Goal: Task Accomplishment & Management: Manage account settings

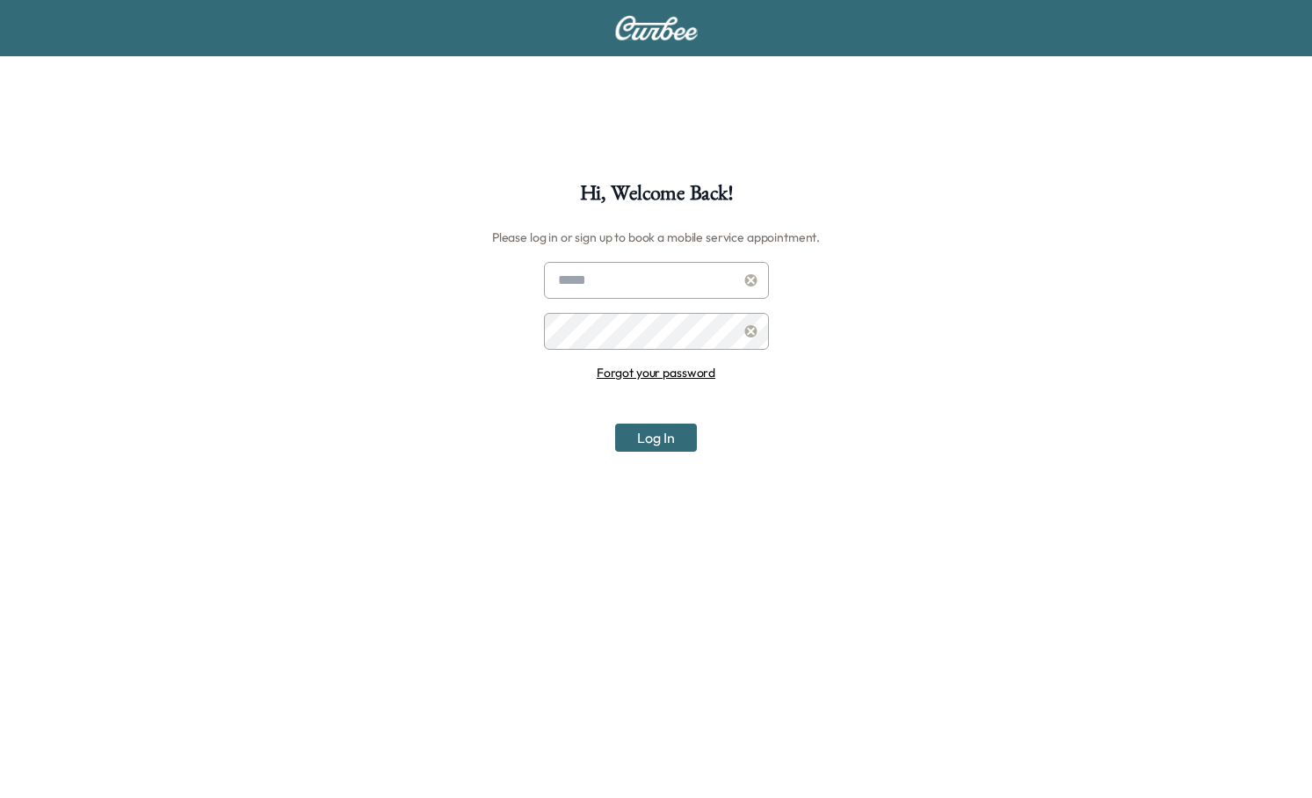
click at [616, 276] on input "text" at bounding box center [656, 280] width 225 height 37
click at [424, 233] on div "Hi, Welcome Back! Please log in or sign up to book a mobile service appointment…" at bounding box center [656, 582] width 1312 height 798
click at [549, 112] on div "Hi, Welcome Back! Please log in or sign up to book a mobile service appointment…" at bounding box center [656, 490] width 1312 height 981
click at [599, 279] on input "text" at bounding box center [656, 280] width 225 height 37
type input "*"
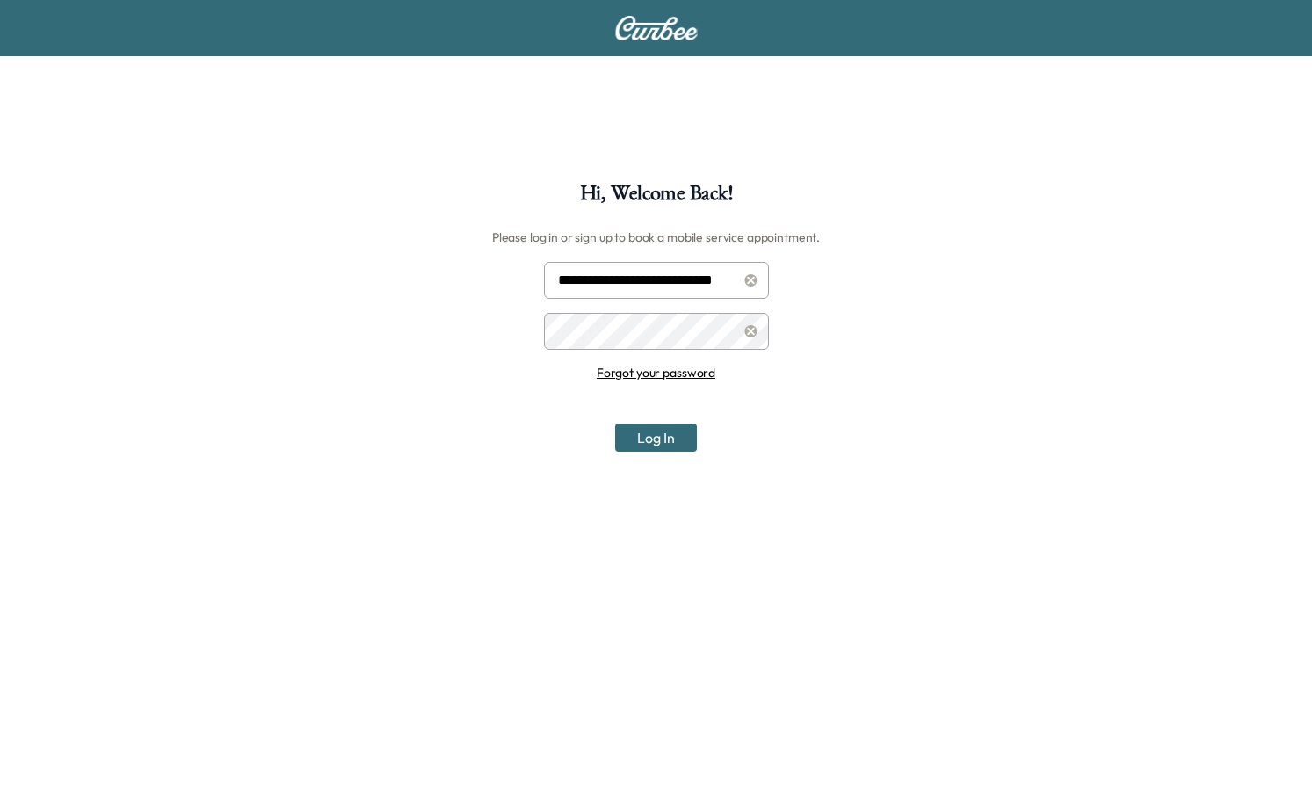
scroll to position [0, 13]
type input "**********"
drag, startPoint x: 606, startPoint y: 309, endPoint x: 401, endPoint y: 337, distance: 207.4
click at [401, 337] on div "**********" at bounding box center [656, 582] width 1312 height 798
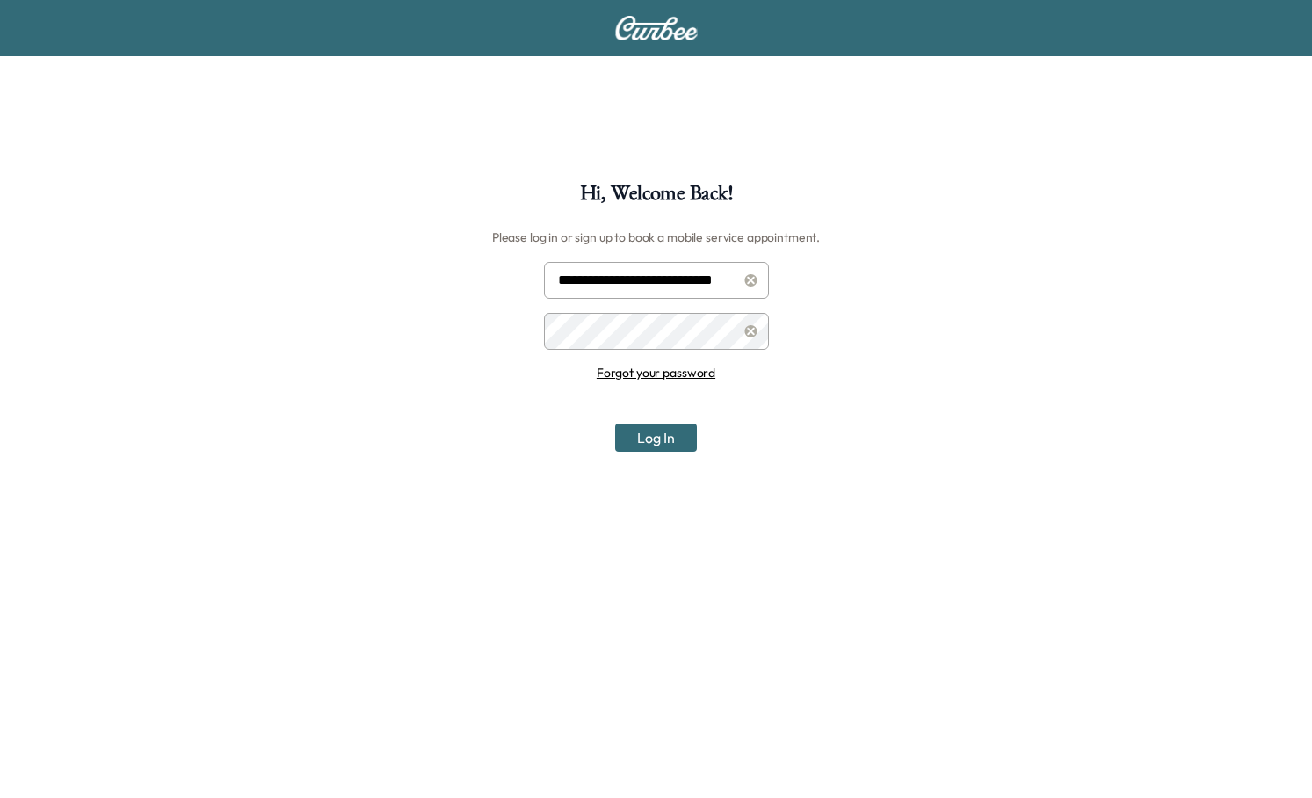
click at [669, 375] on link "Forgot your password" at bounding box center [656, 373] width 119 height 16
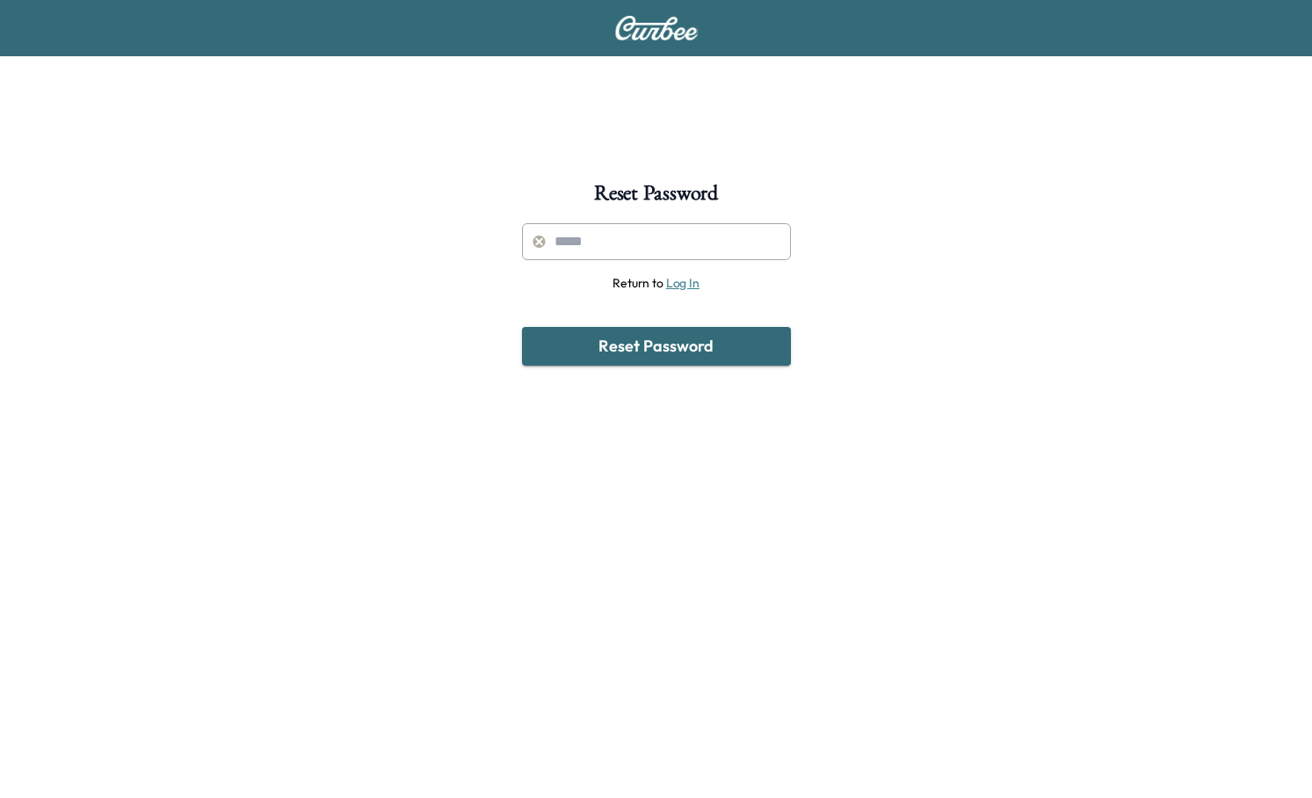
click at [645, 234] on input "text" at bounding box center [656, 241] width 269 height 37
type input "**********"
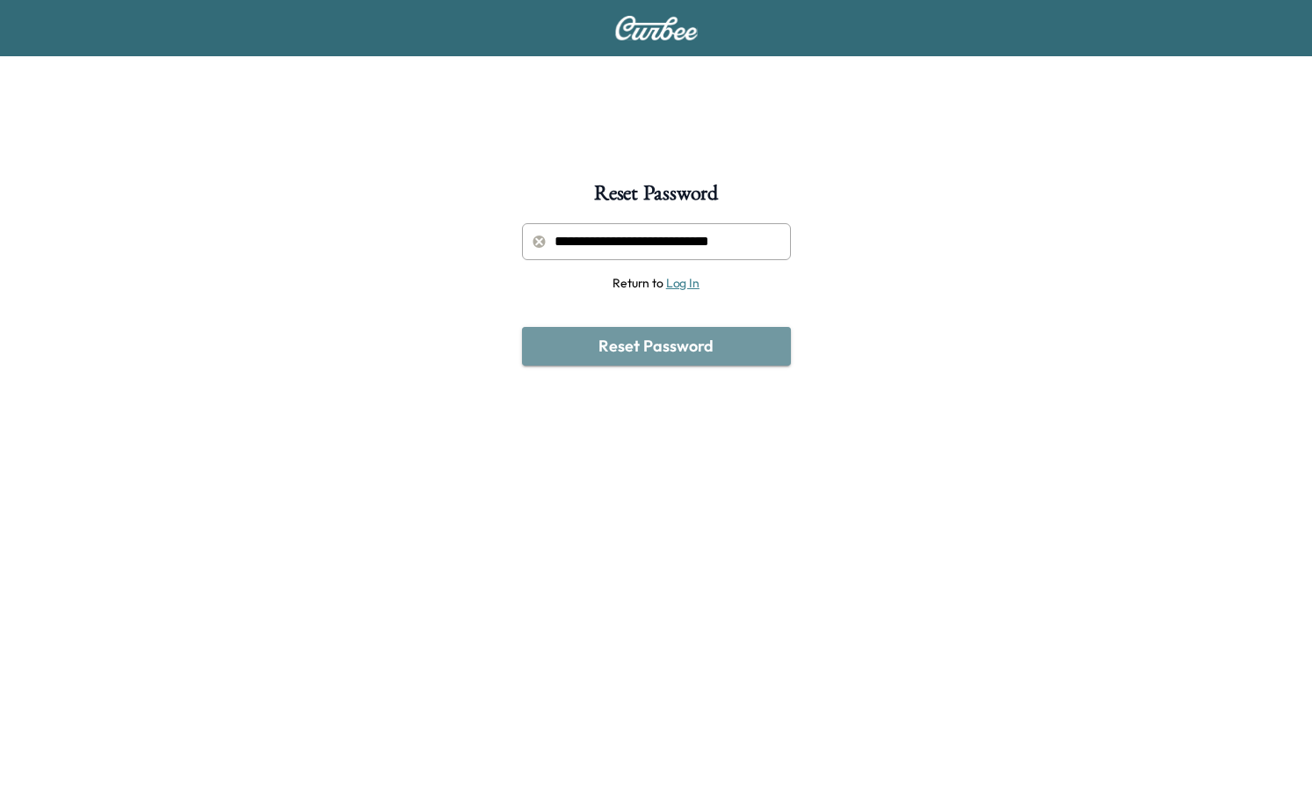
click at [675, 349] on button "Reset Password" at bounding box center [656, 346] width 269 height 39
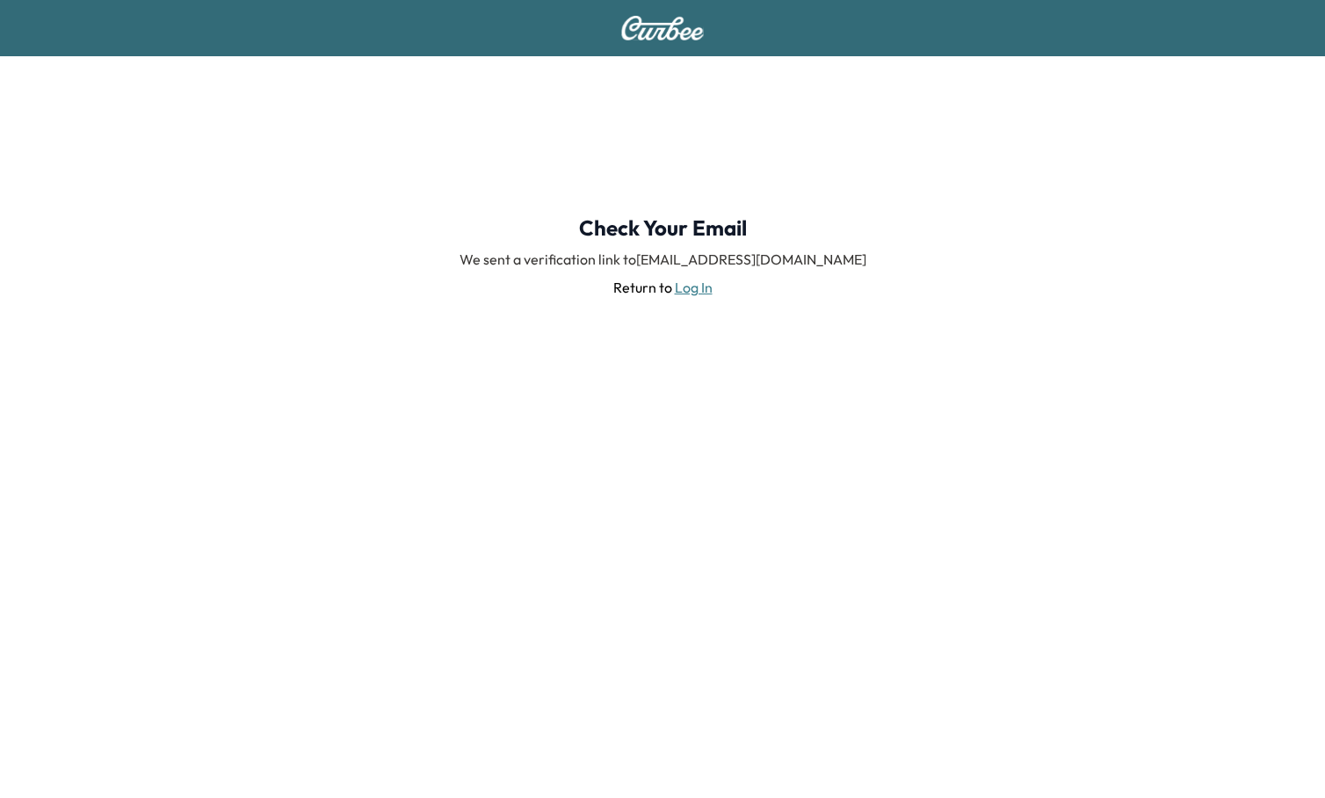
click at [688, 287] on link "Log In" at bounding box center [694, 288] width 38 height 18
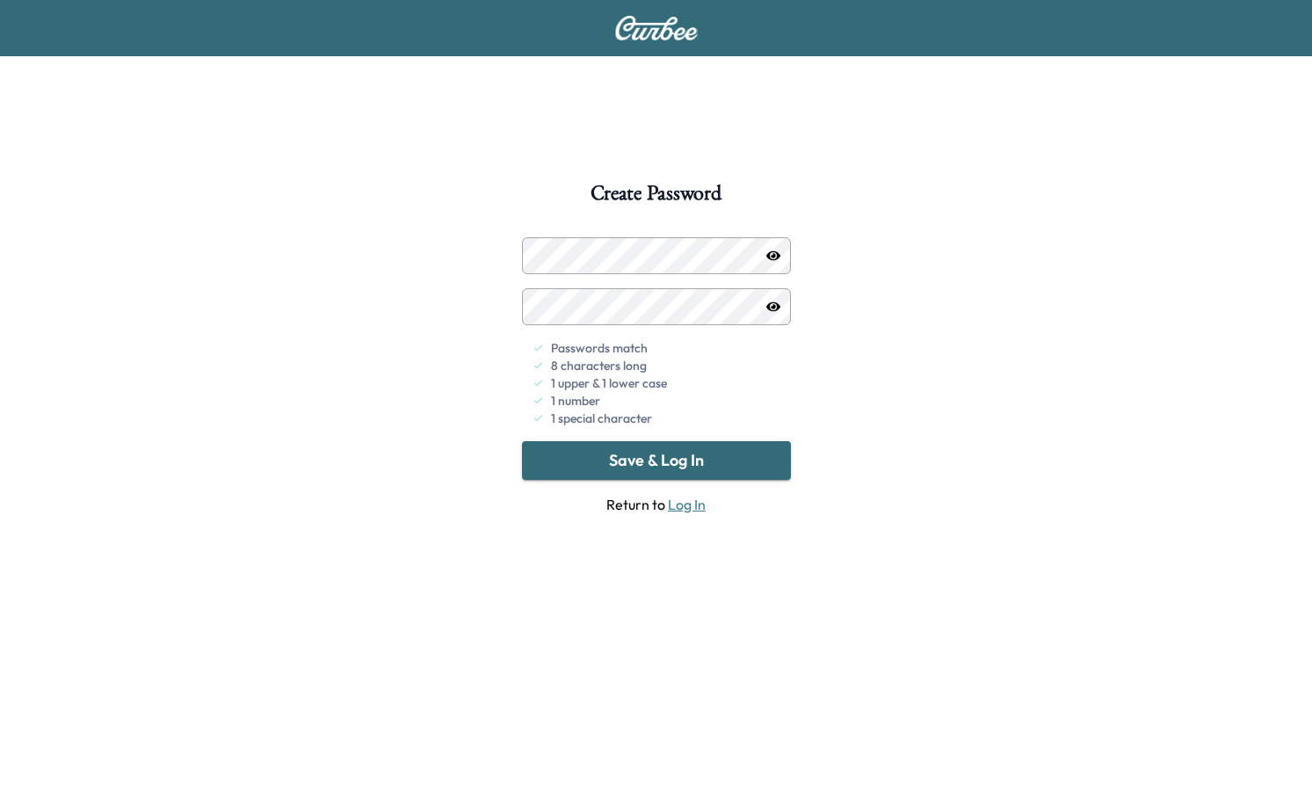
click at [614, 459] on button "Save & Log In" at bounding box center [656, 460] width 269 height 39
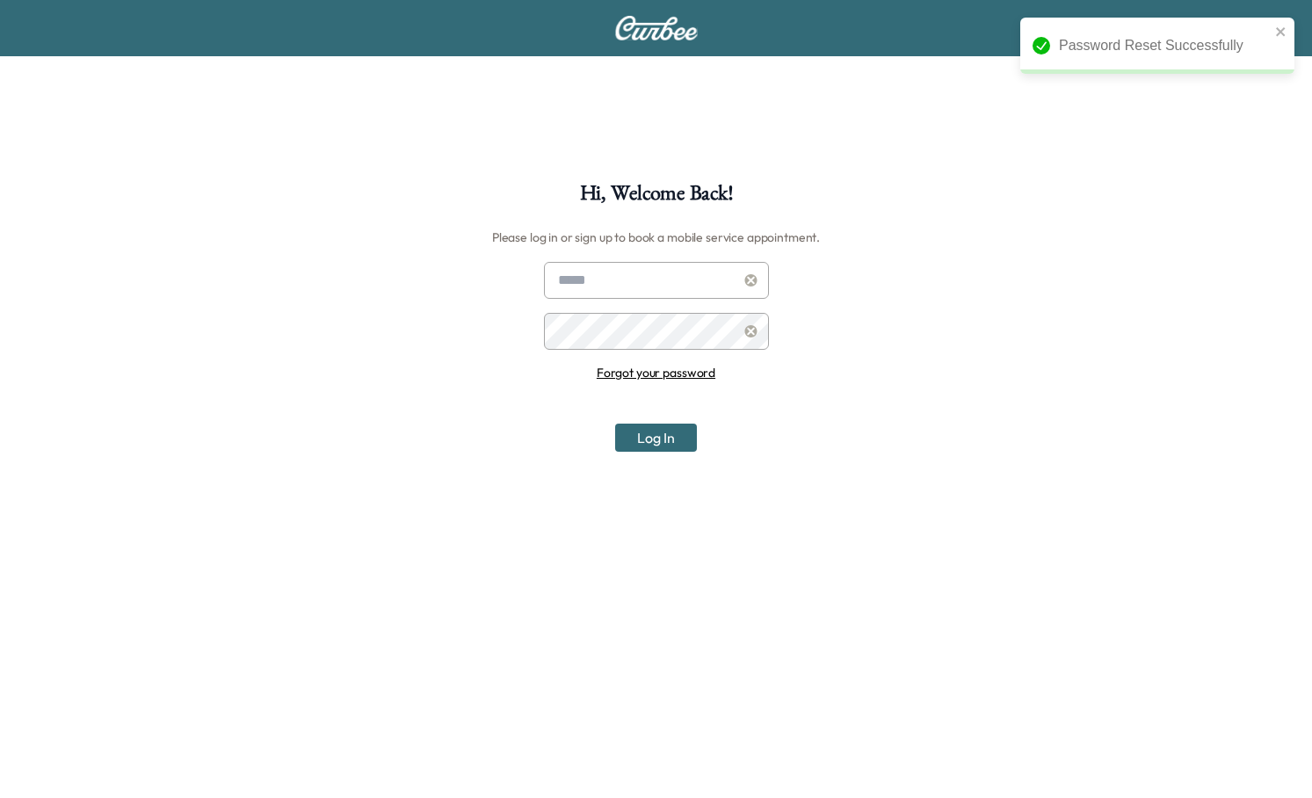
click at [665, 273] on input "text" at bounding box center [656, 280] width 225 height 37
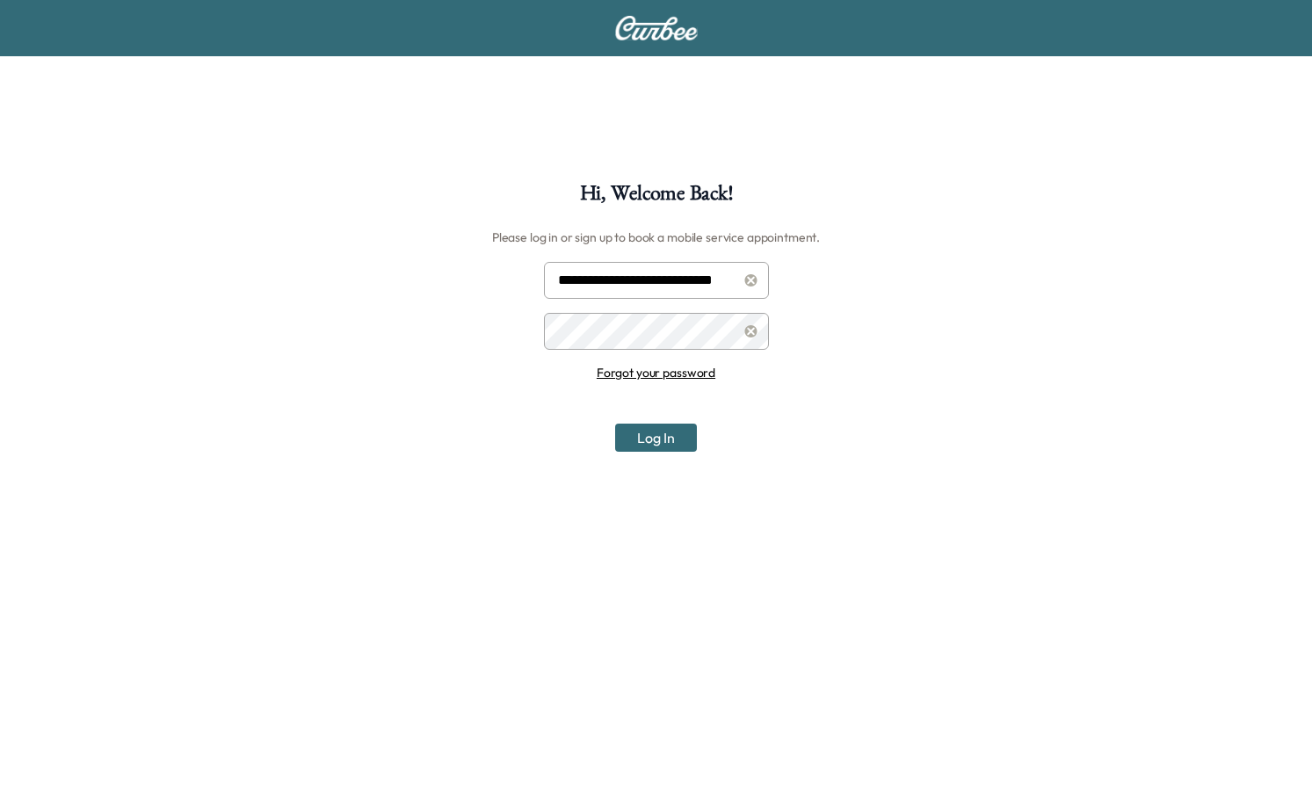
scroll to position [0, 13]
type input "**********"
click at [615, 424] on button "Log In" at bounding box center [656, 438] width 82 height 28
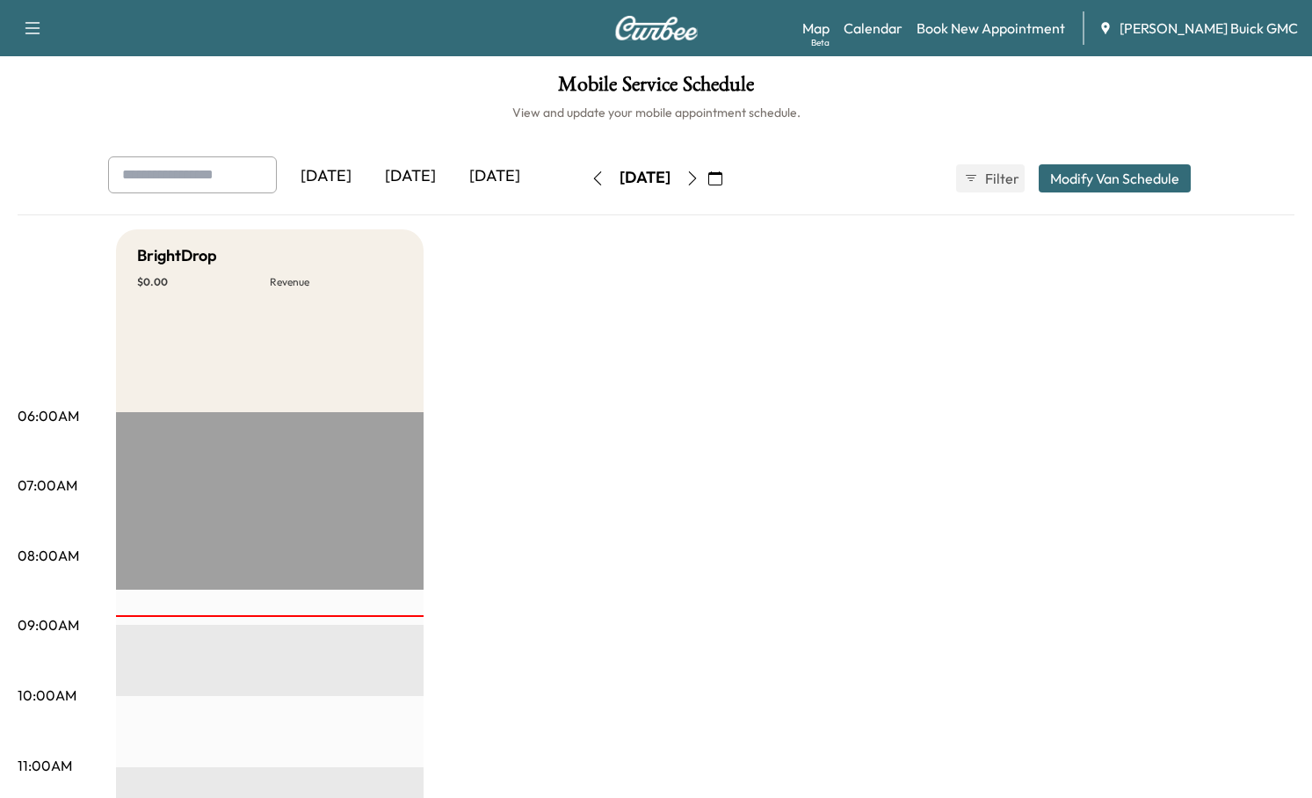
click at [699, 178] on icon "button" at bounding box center [692, 178] width 14 height 14
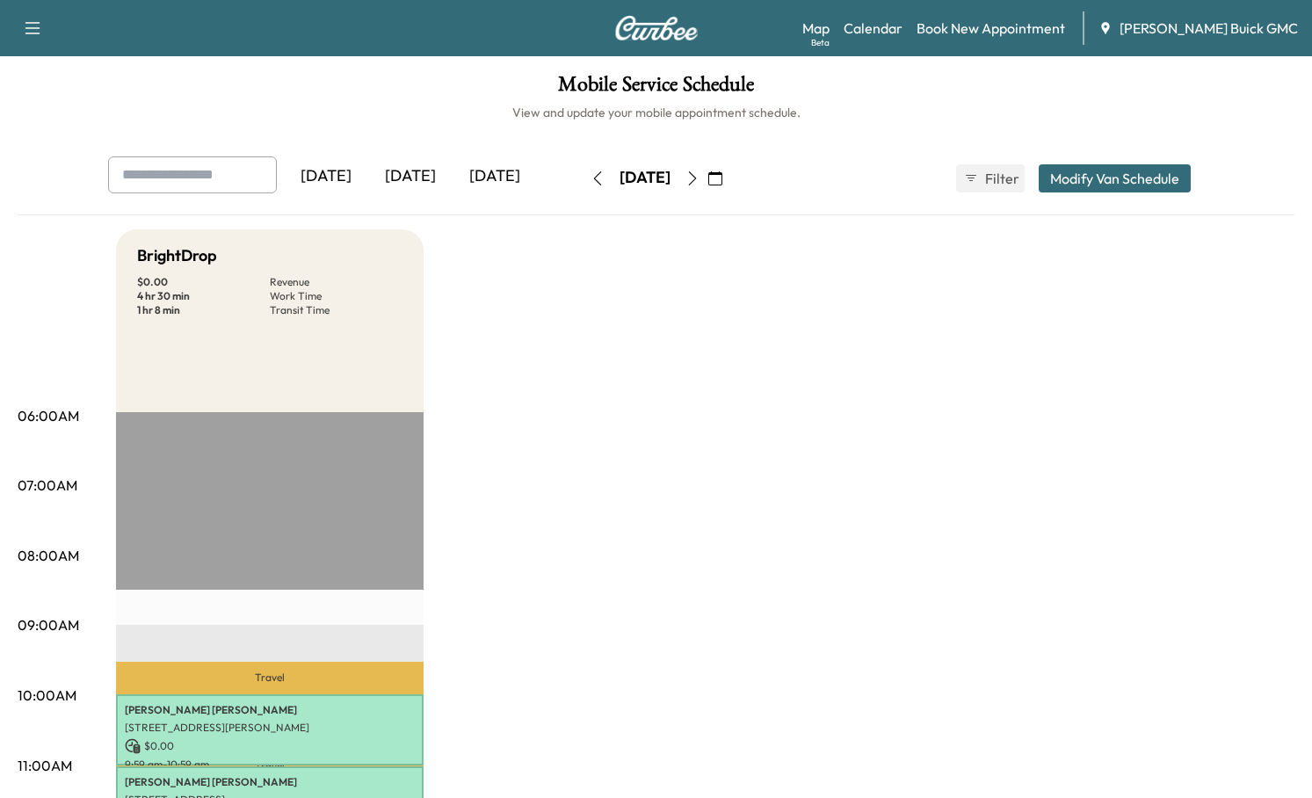
click at [590, 182] on icon "button" at bounding box center [597, 178] width 14 height 14
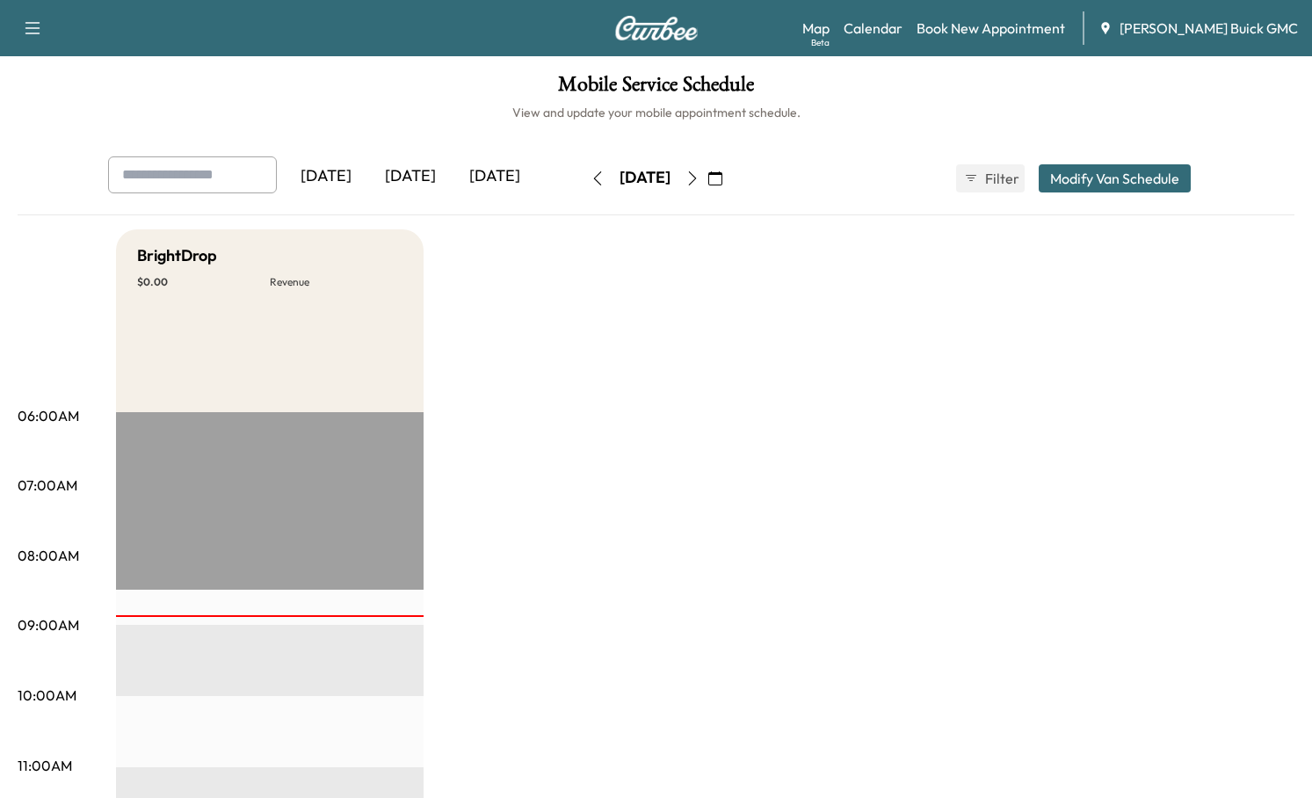
click at [503, 176] on div "[DATE]" at bounding box center [495, 176] width 84 height 40
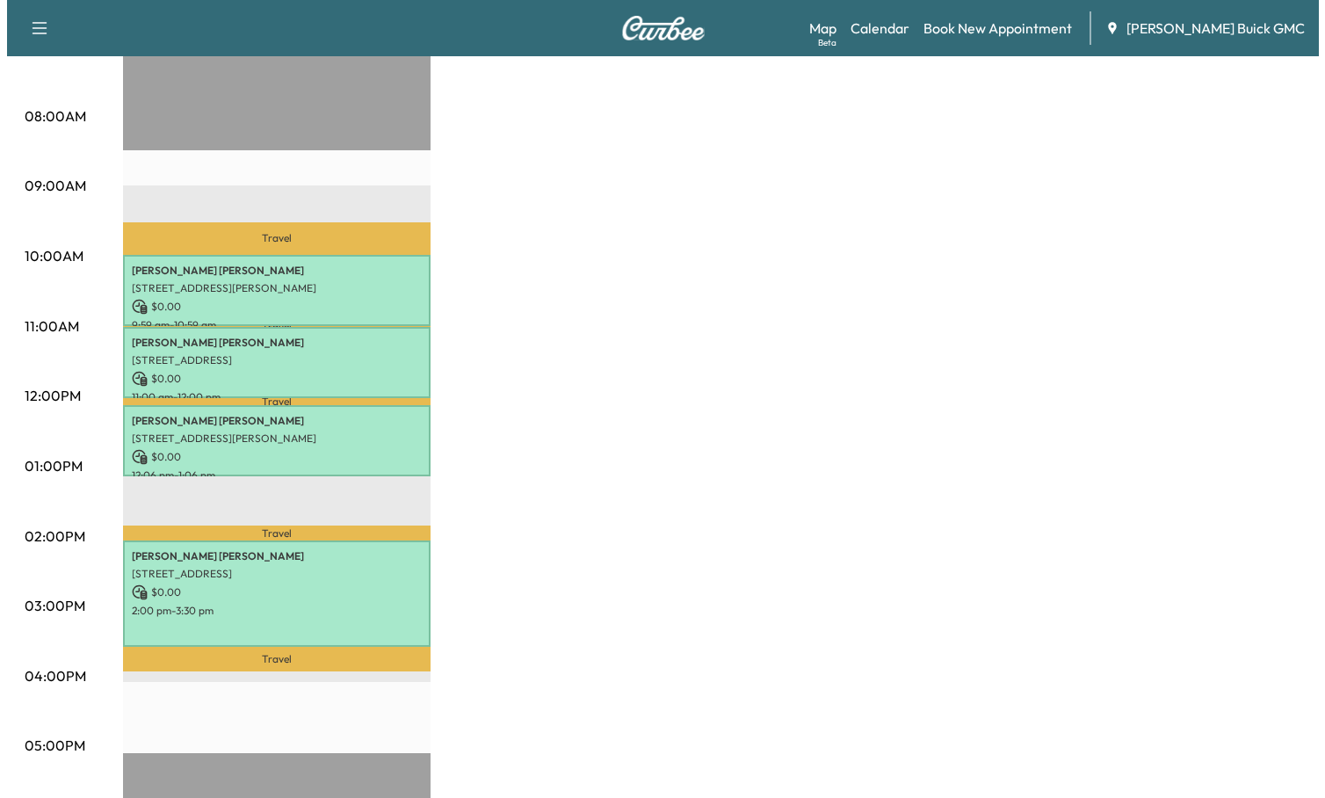
scroll to position [293, 0]
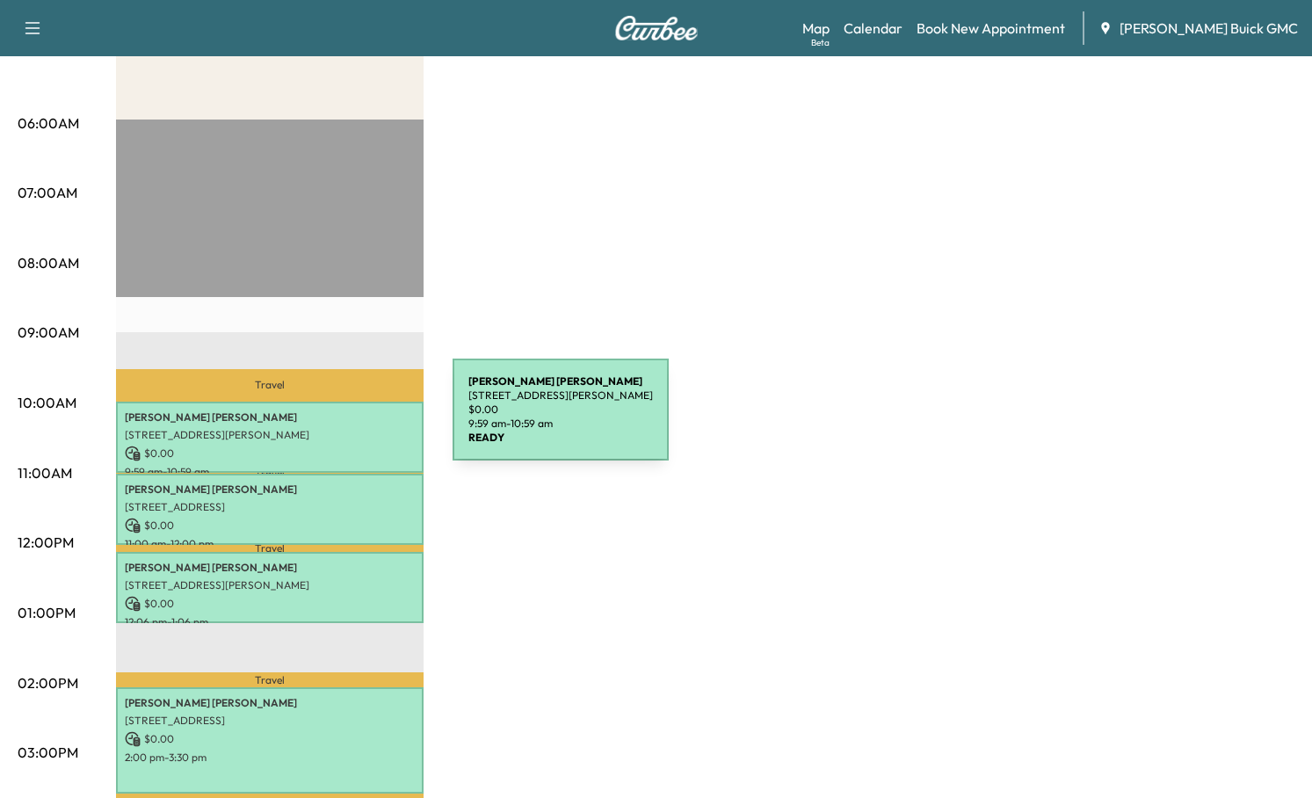
click at [321, 420] on p "[PERSON_NAME]" at bounding box center [270, 417] width 290 height 14
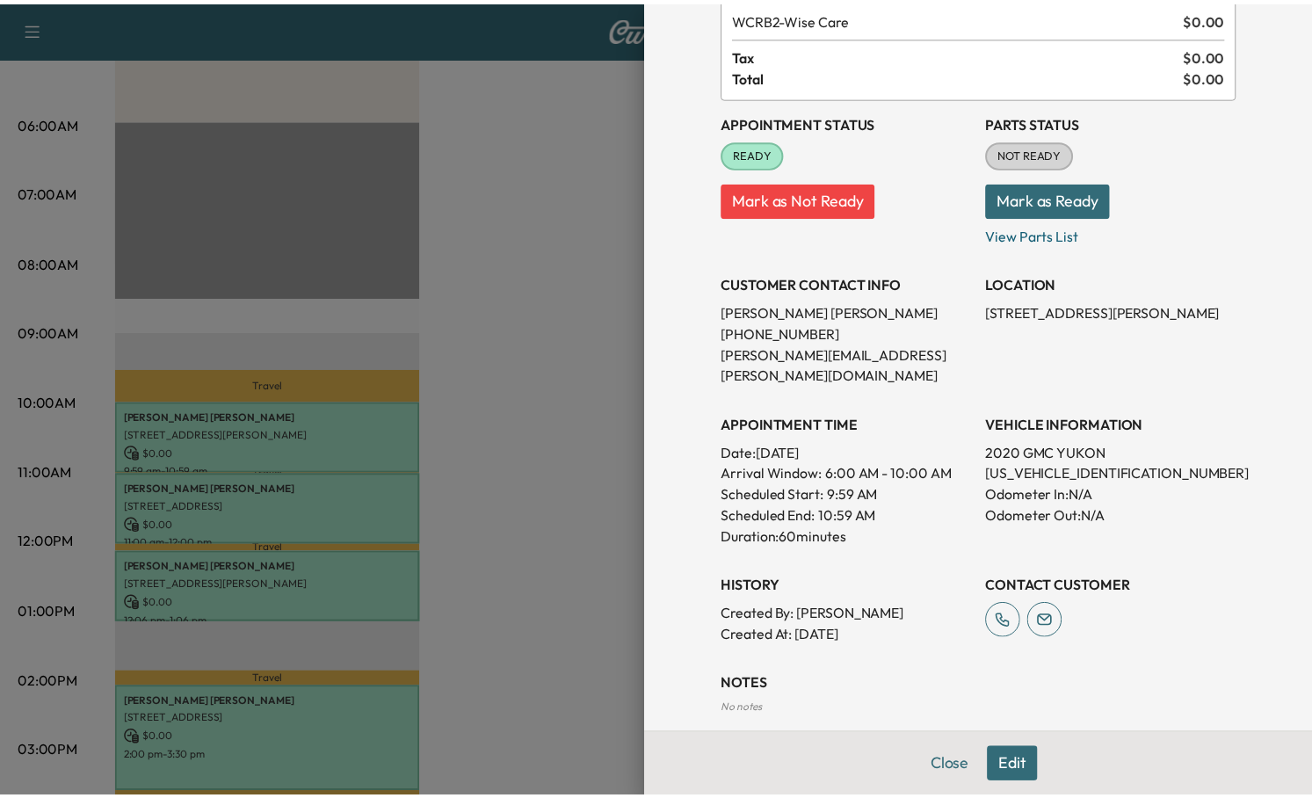
scroll to position [147, 0]
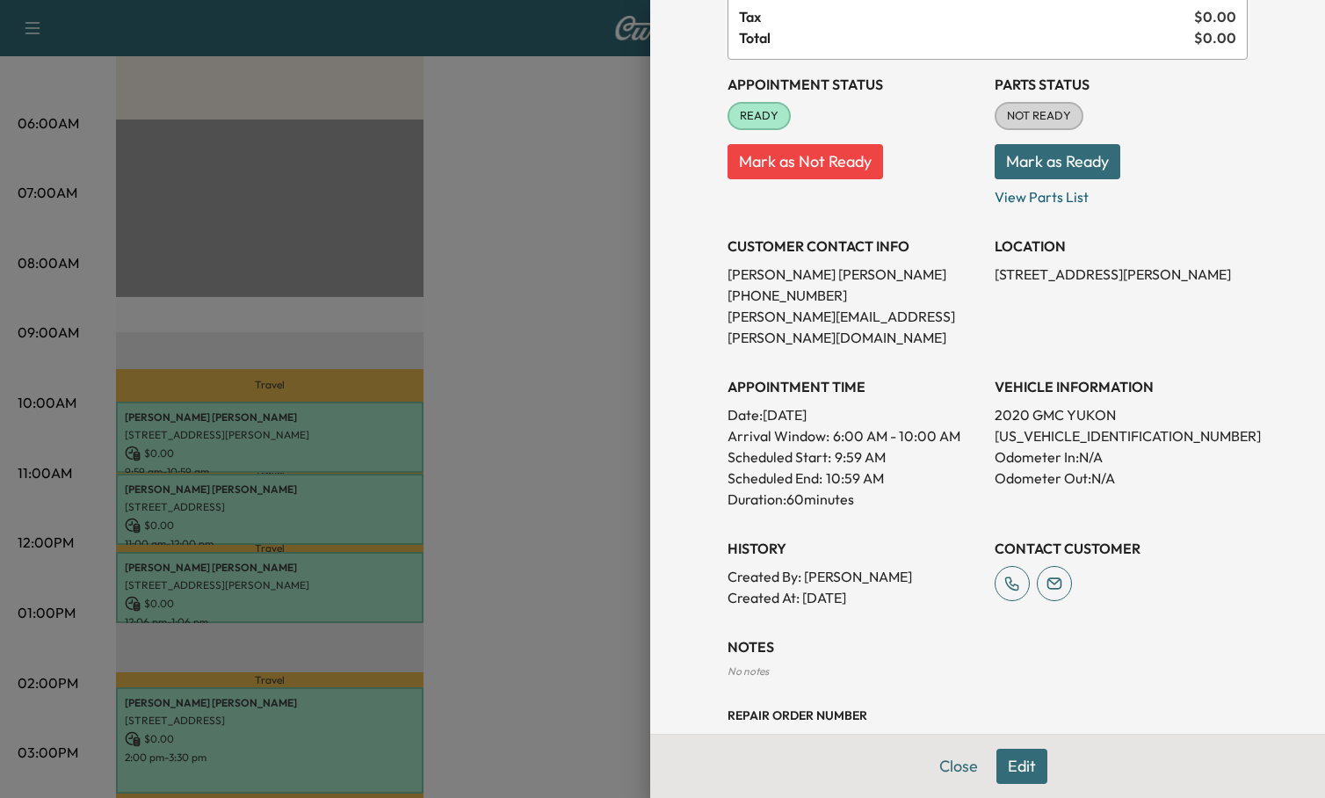
click at [1034, 425] on p "[US_VEHICLE_IDENTIFICATION_NUMBER]" at bounding box center [1121, 435] width 253 height 21
copy p "[US_VEHICLE_IDENTIFICATION_NUMBER]"
click at [160, 261] on div at bounding box center [662, 399] width 1325 height 798
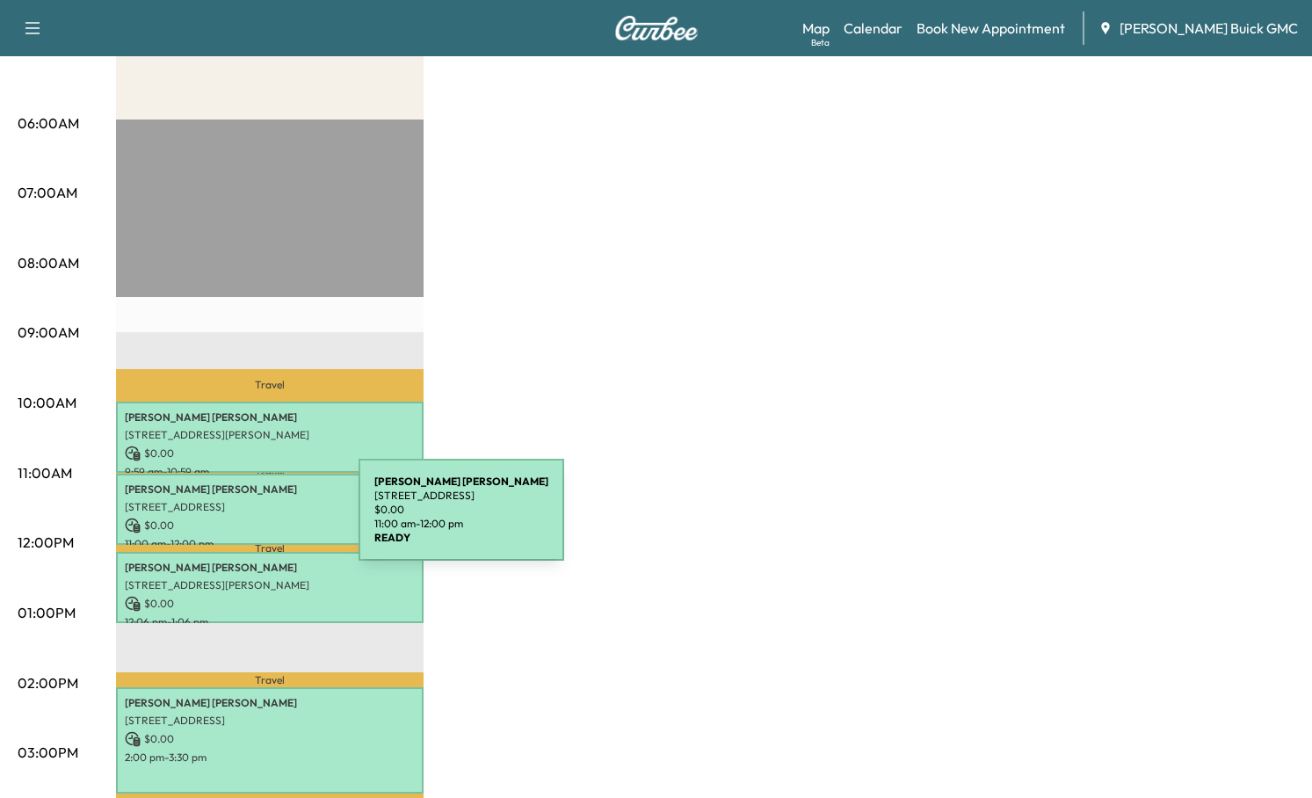
click at [227, 518] on p "$ 0.00" at bounding box center [270, 526] width 290 height 16
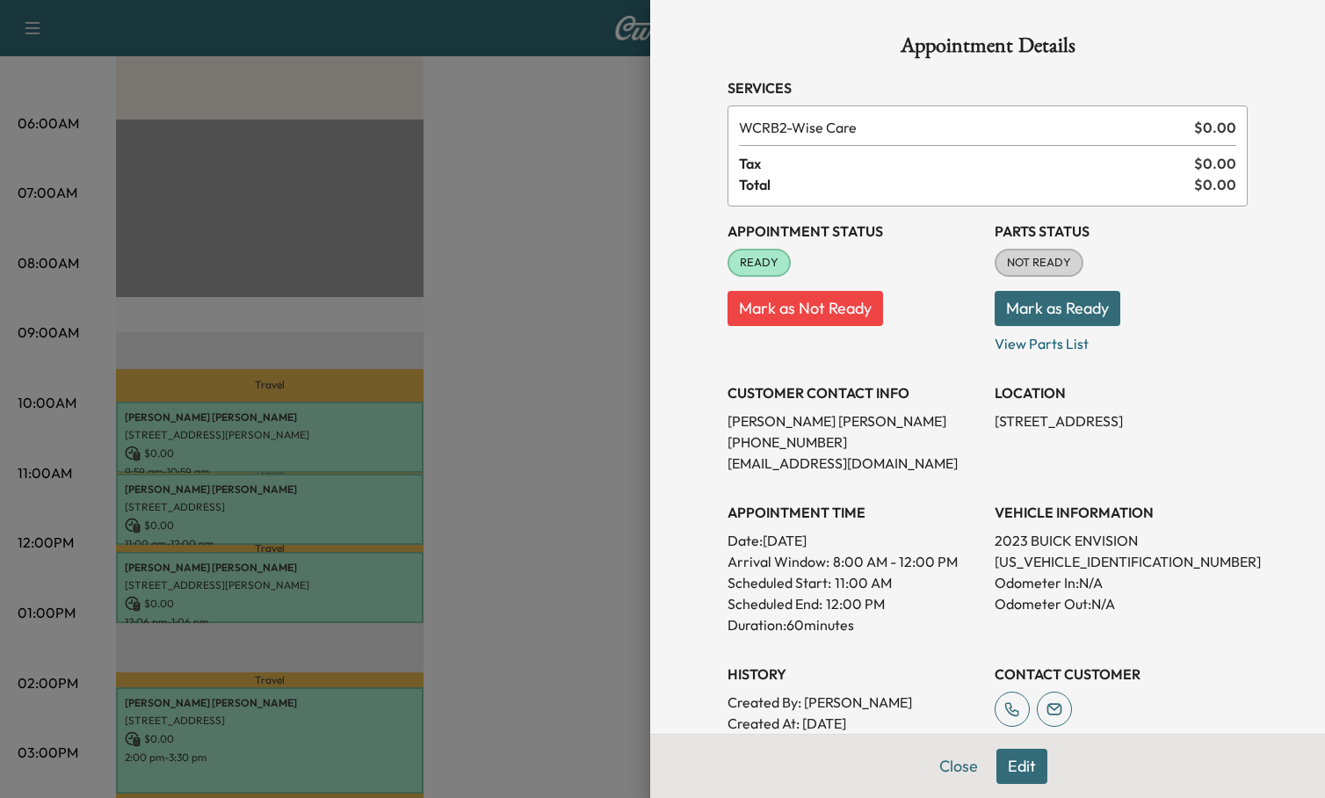
click at [1050, 556] on p "[US_VEHICLE_IDENTIFICATION_NUMBER]" at bounding box center [1121, 561] width 253 height 21
copy p "[US_VEHICLE_IDENTIFICATION_NUMBER]"
click at [171, 508] on div at bounding box center [662, 399] width 1325 height 798
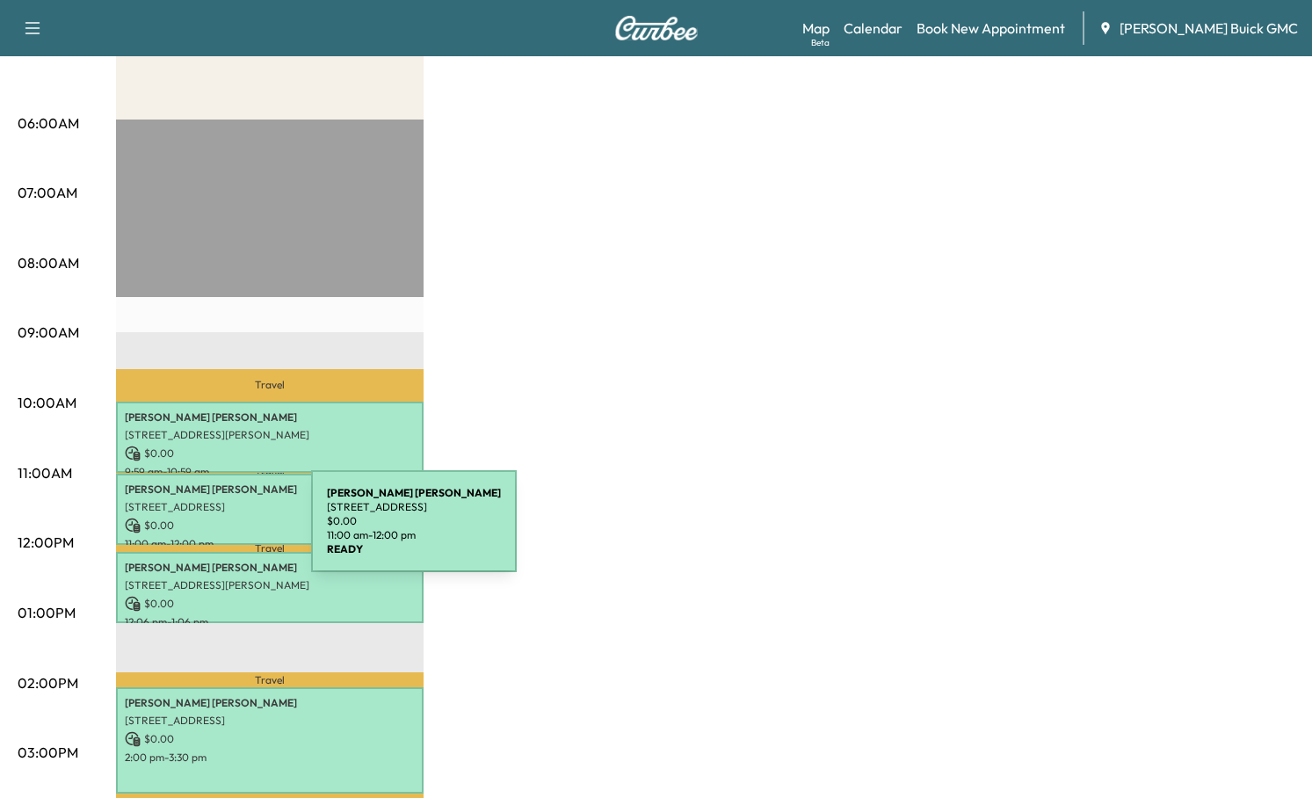
click at [185, 511] on div "[PERSON_NAME] [STREET_ADDRESS] $ 0.00 11:00 am - 12:00 pm" at bounding box center [270, 509] width 308 height 71
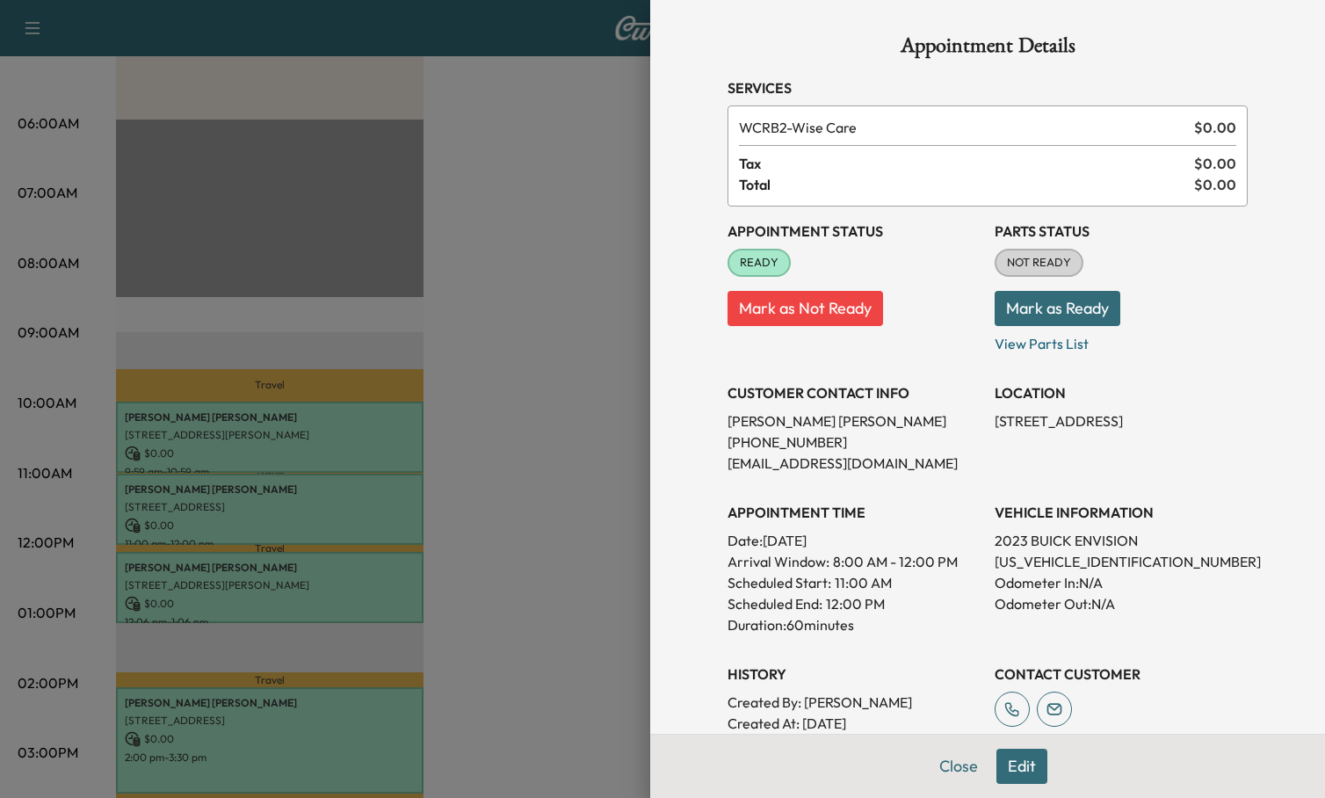
click at [151, 583] on div at bounding box center [662, 399] width 1325 height 798
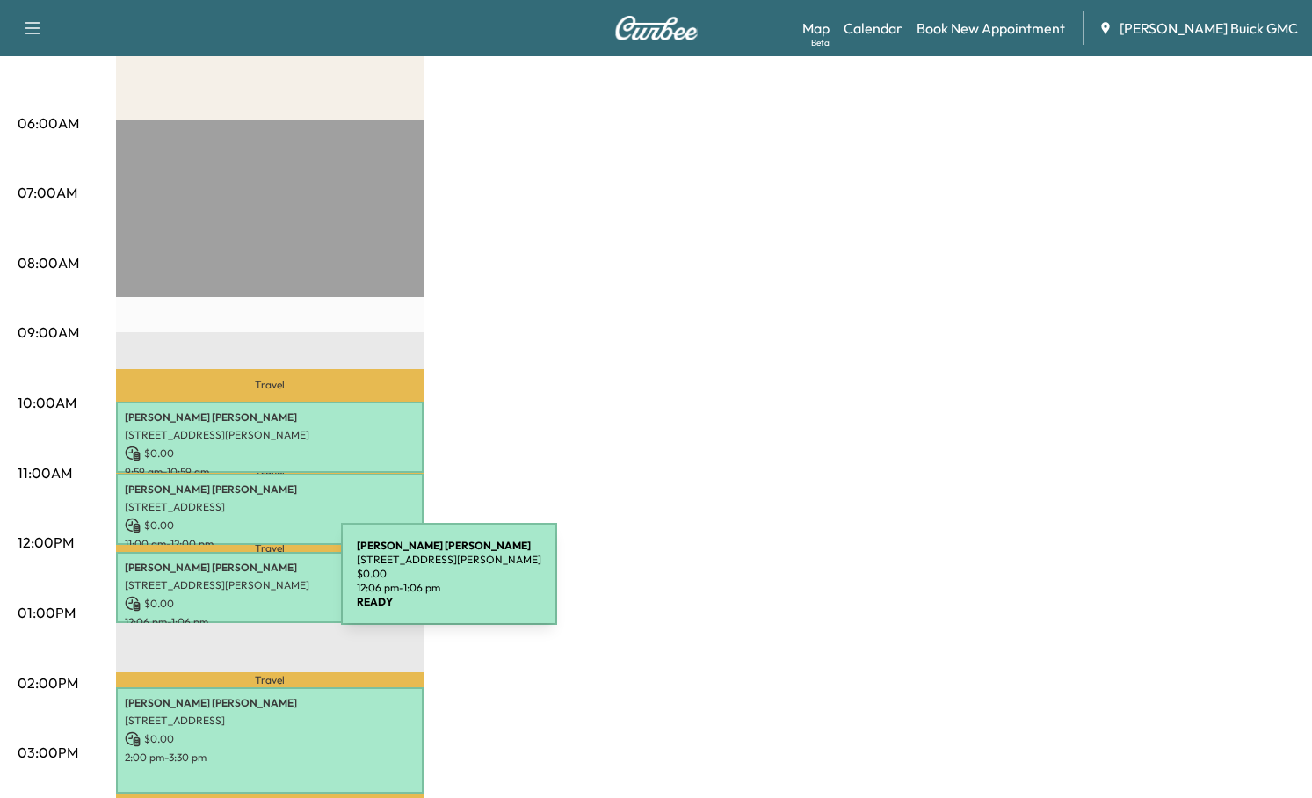
click at [206, 587] on p "[STREET_ADDRESS][PERSON_NAME]" at bounding box center [270, 585] width 290 height 14
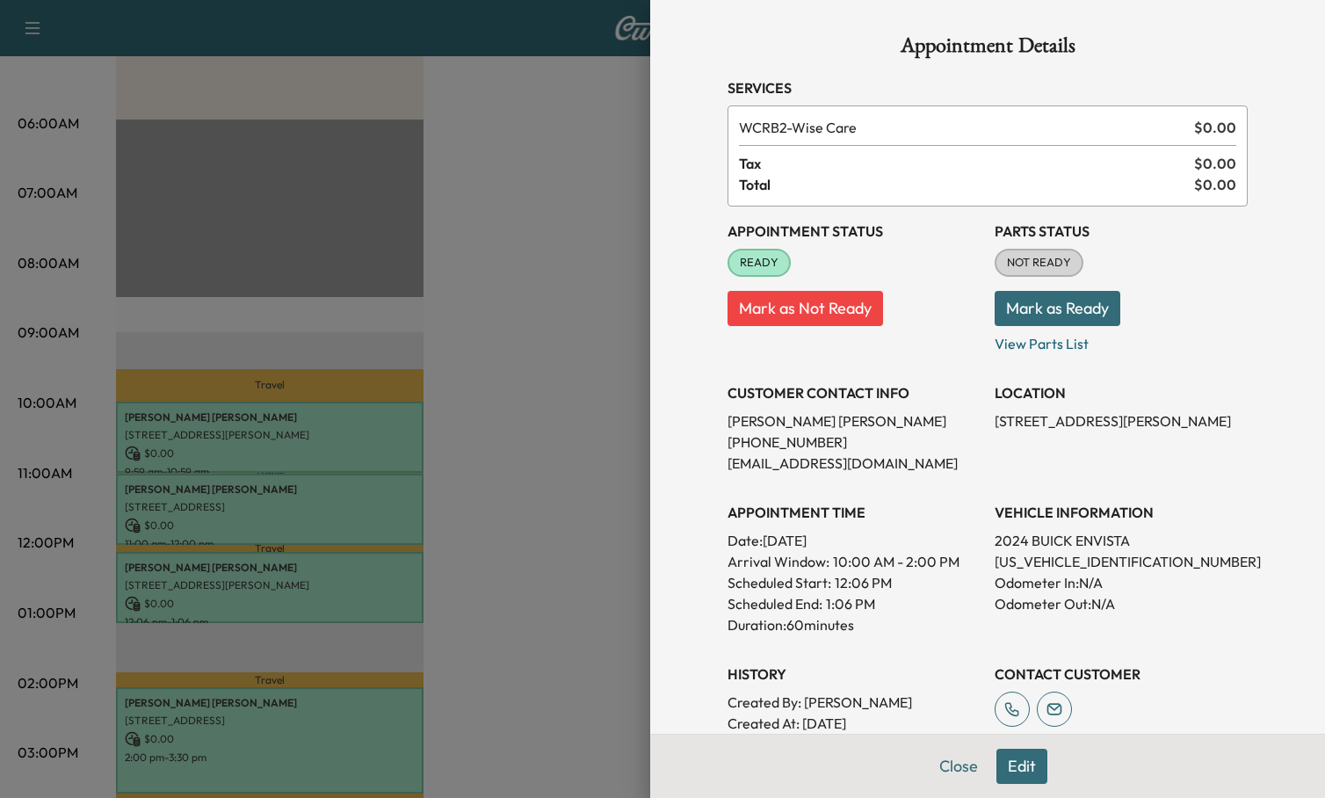
click at [1042, 568] on p "[US_VEHICLE_IDENTIFICATION_NUMBER]" at bounding box center [1121, 561] width 253 height 21
copy p "[US_VEHICLE_IDENTIFICATION_NUMBER]"
click at [148, 711] on div at bounding box center [662, 399] width 1325 height 798
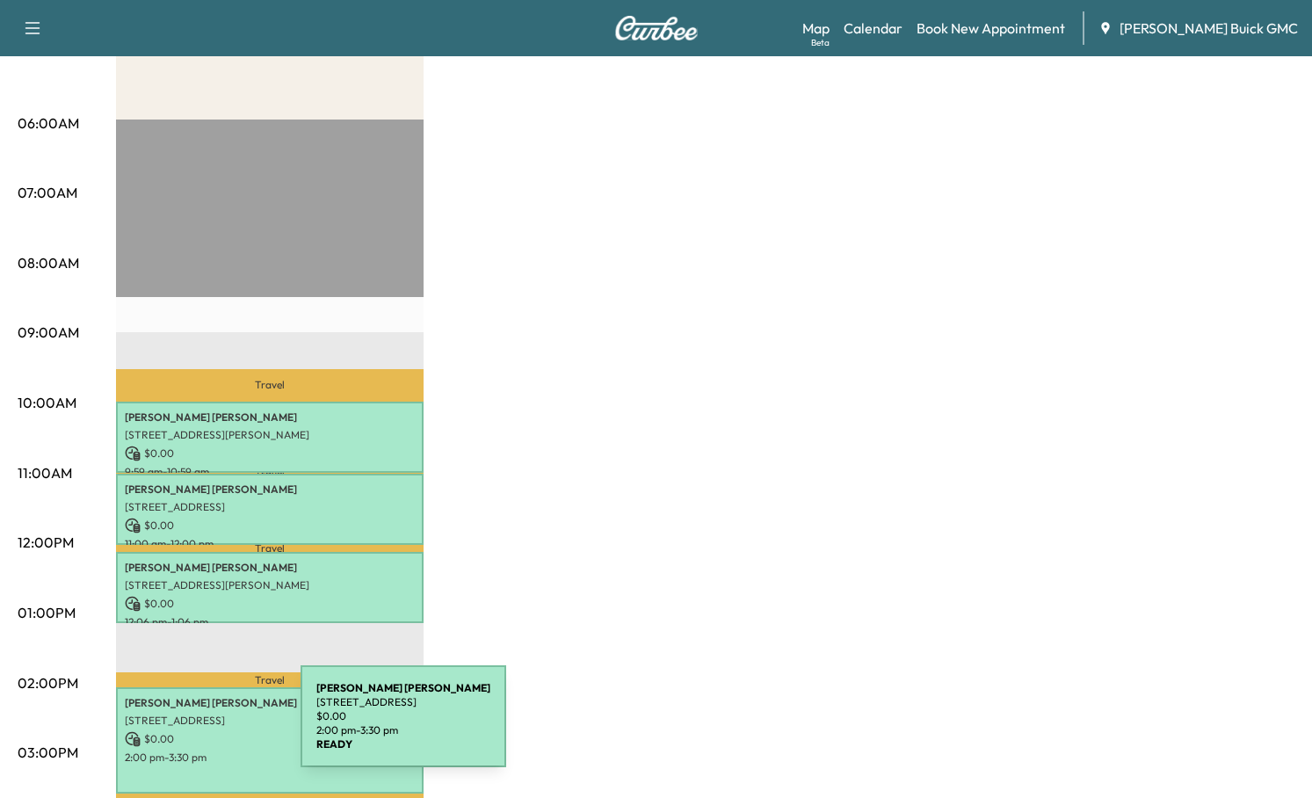
click at [169, 731] on p "$ 0.00" at bounding box center [270, 739] width 290 height 16
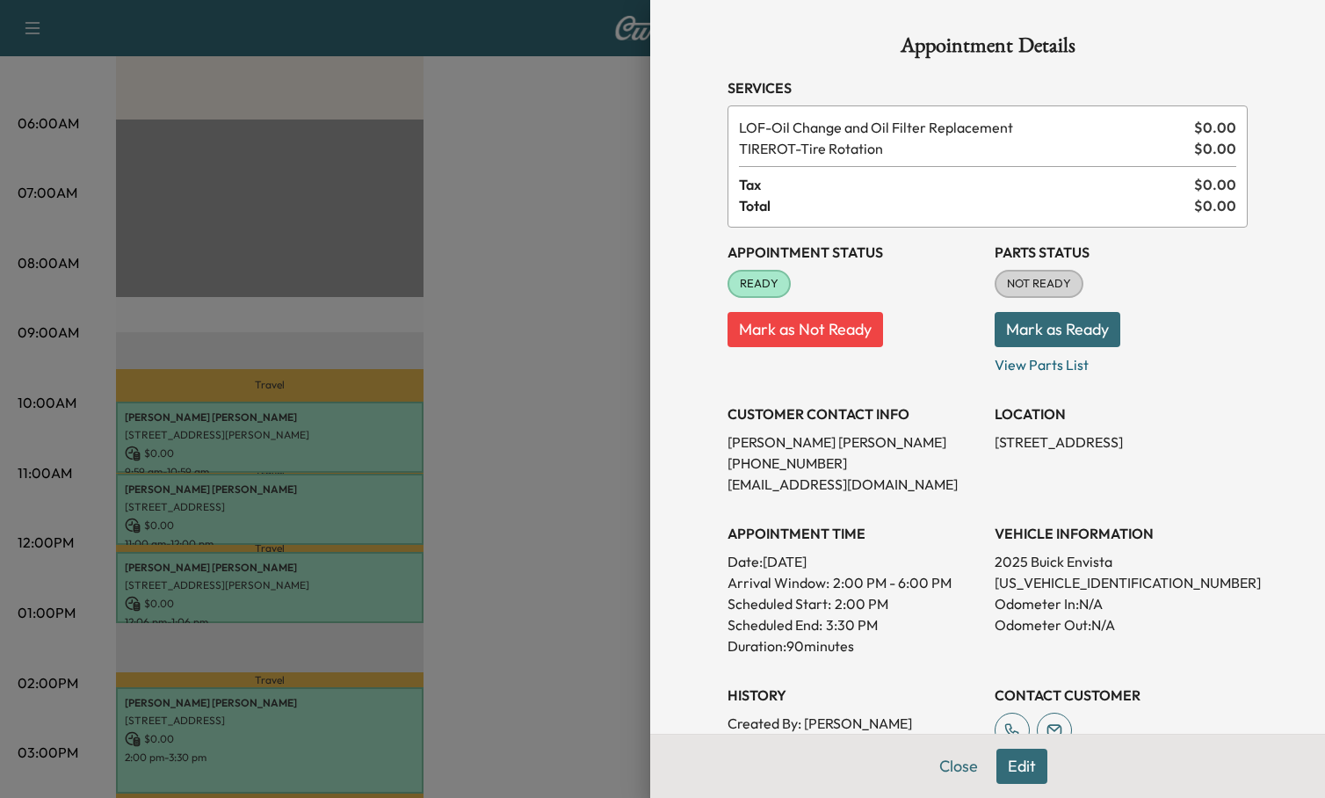
click at [1049, 588] on p "[US_VEHICLE_IDENTIFICATION_NUMBER]" at bounding box center [1121, 582] width 253 height 21
copy p "[US_VEHICLE_IDENTIFICATION_NUMBER]"
click at [887, 523] on h3 "APPOINTMENT TIME" at bounding box center [854, 533] width 253 height 21
click at [302, 581] on div at bounding box center [662, 399] width 1325 height 798
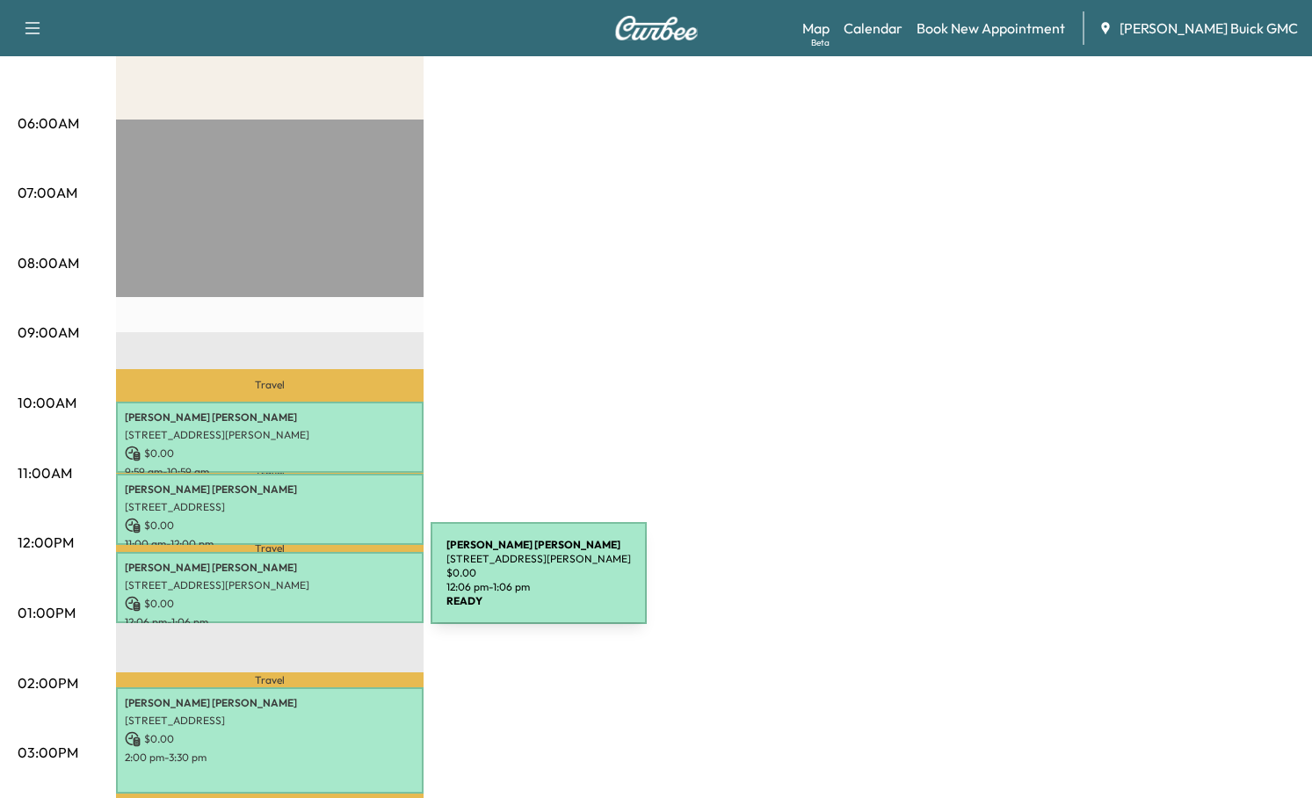
click at [298, 583] on p "[STREET_ADDRESS][PERSON_NAME]" at bounding box center [270, 585] width 290 height 14
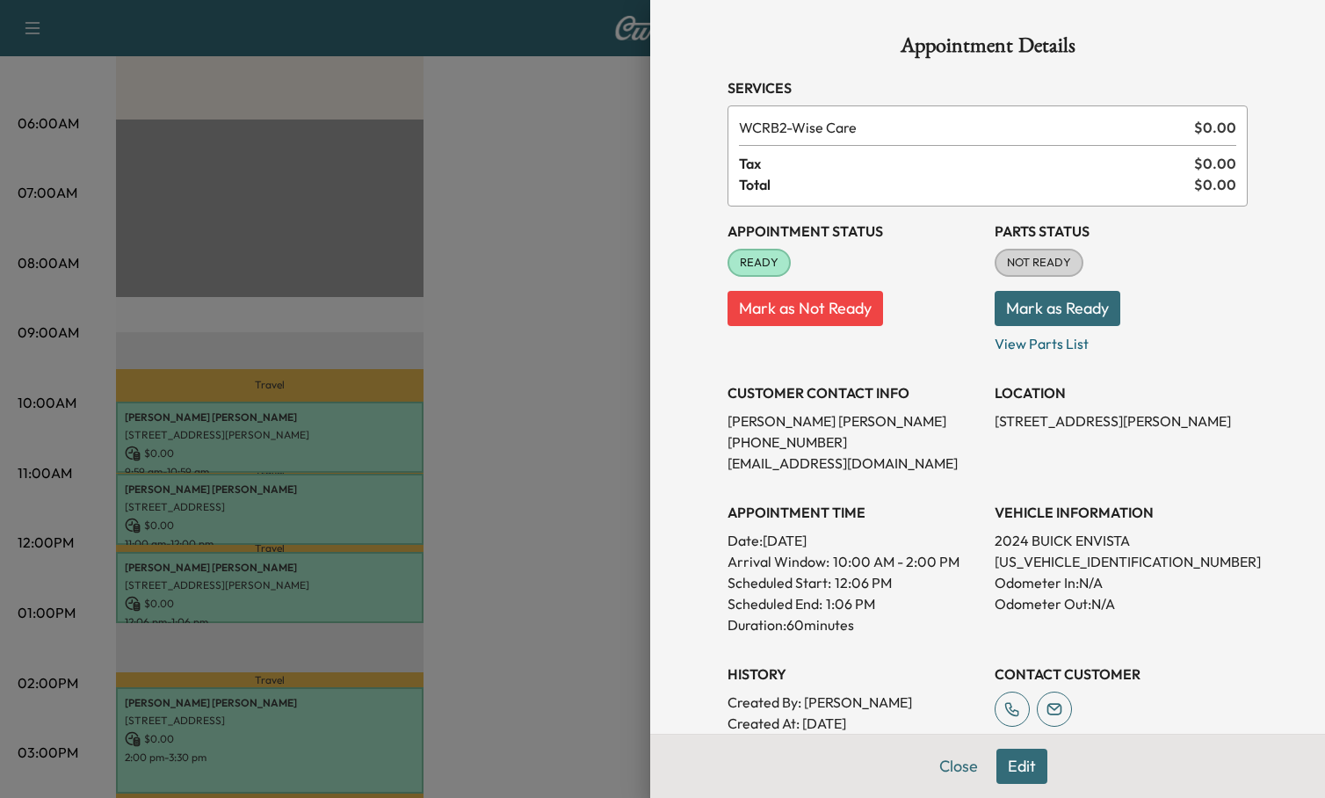
click at [297, 526] on div at bounding box center [662, 399] width 1325 height 798
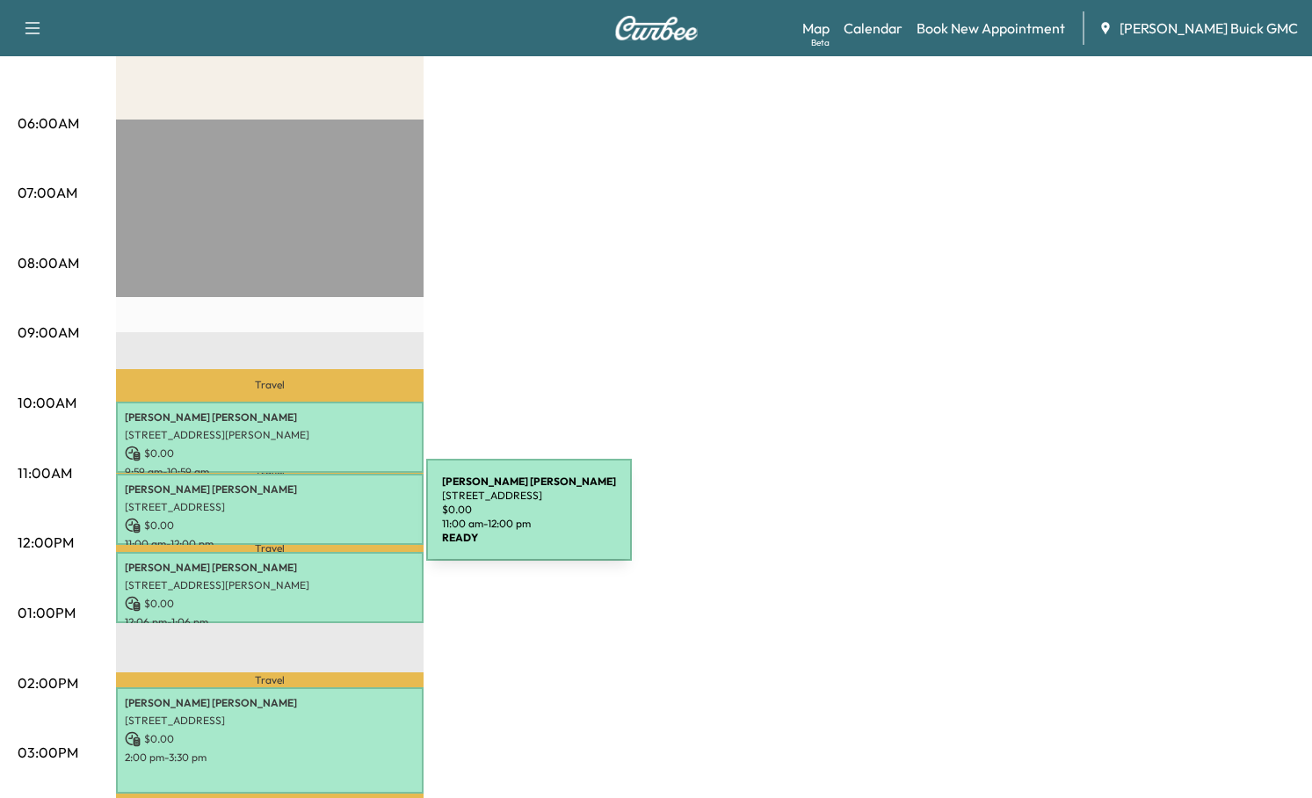
click at [294, 520] on p "$ 0.00" at bounding box center [270, 526] width 290 height 16
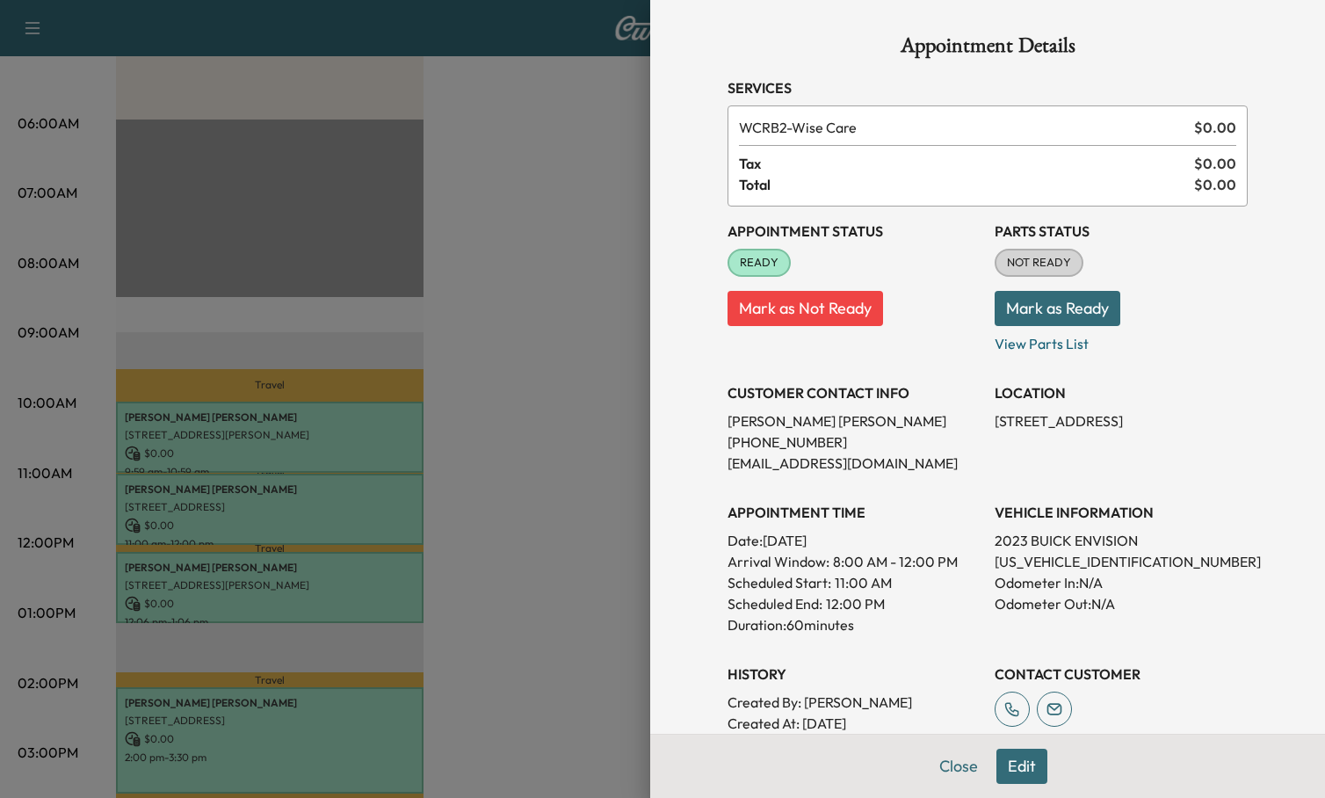
click at [305, 416] on div at bounding box center [662, 399] width 1325 height 798
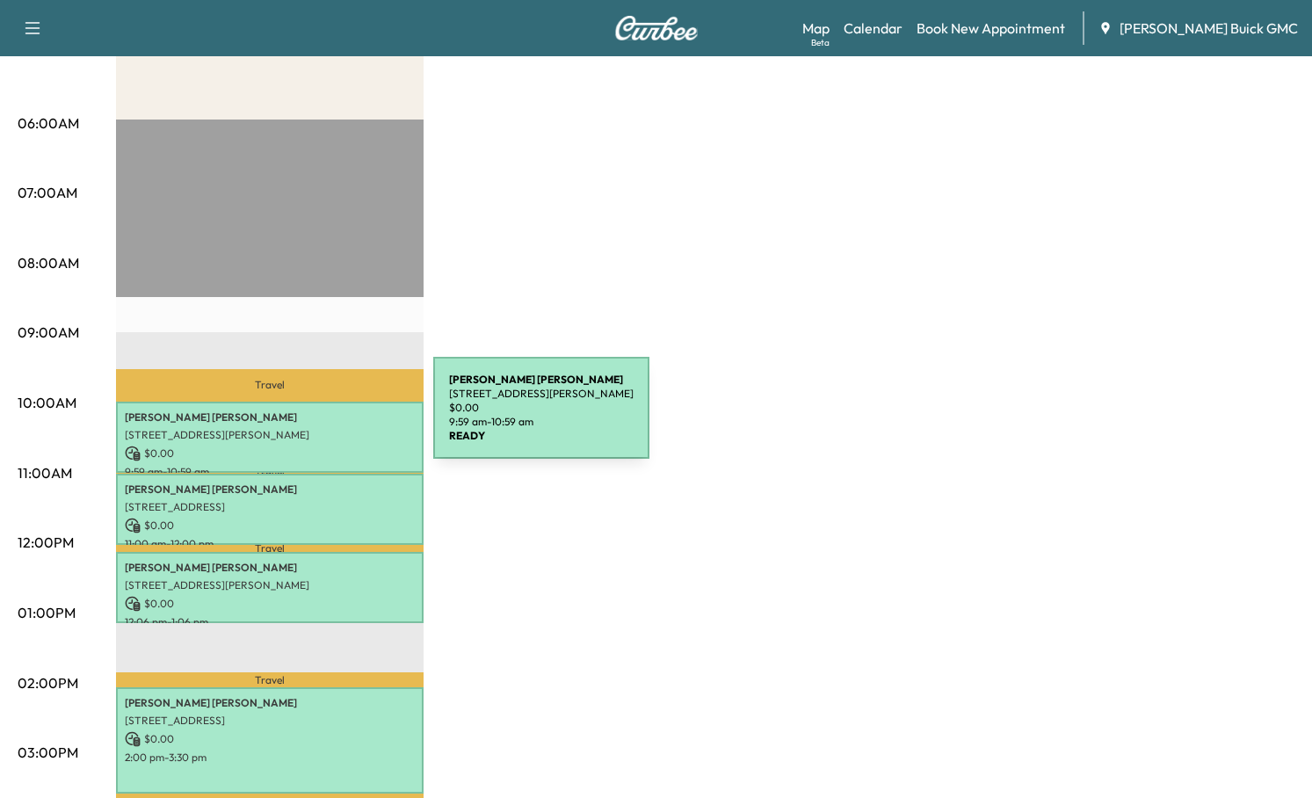
click at [301, 418] on p "[PERSON_NAME]" at bounding box center [270, 417] width 290 height 14
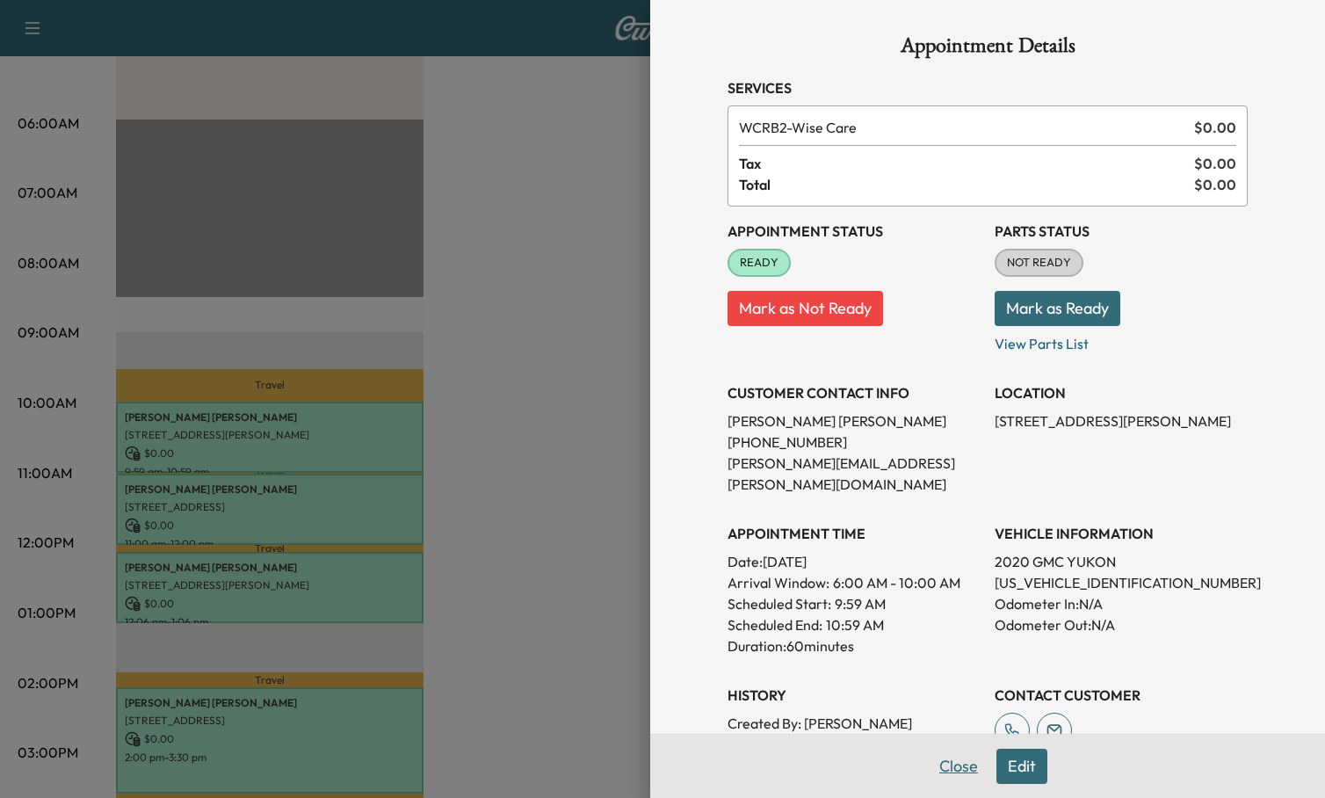
click at [934, 764] on button "Close" at bounding box center [959, 766] width 62 height 35
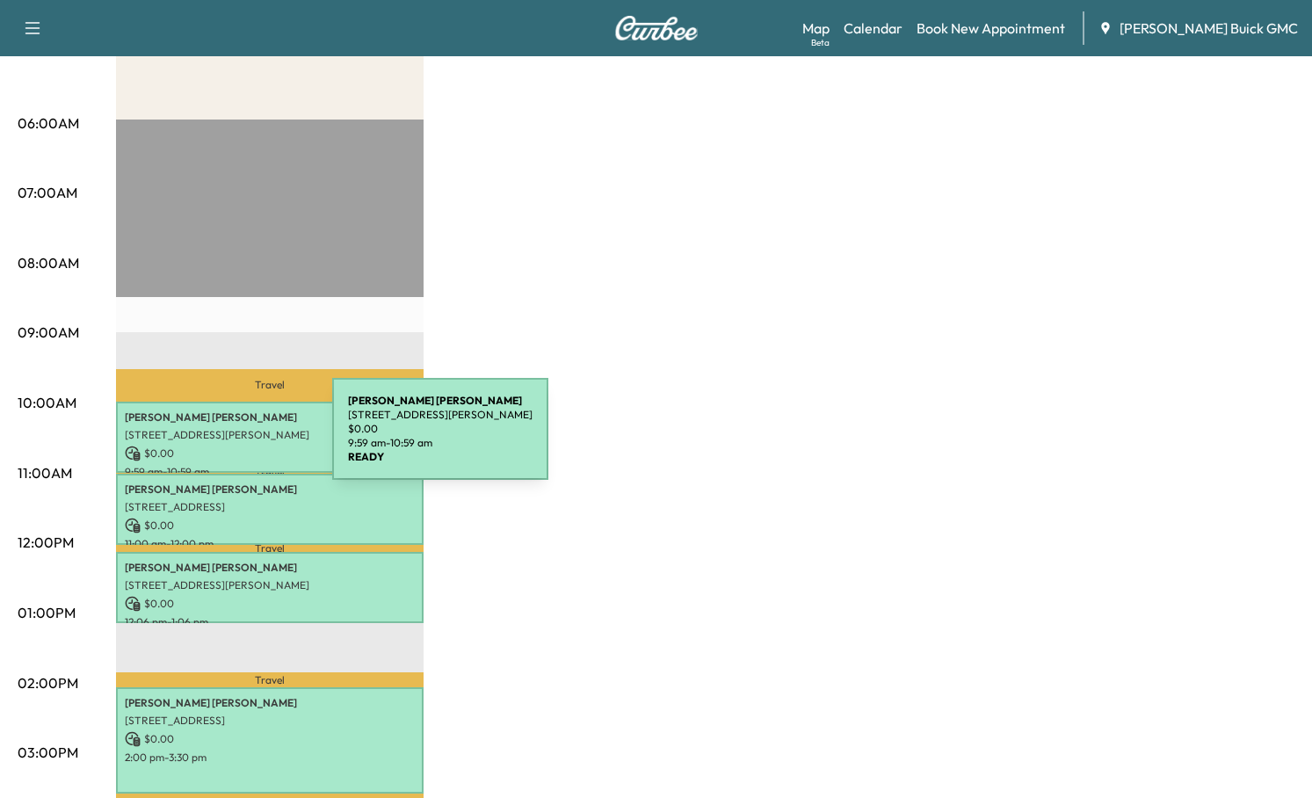
click at [200, 439] on div "[PERSON_NAME] [STREET_ADDRESS][PERSON_NAME] $ 0.00 9:59 am - 10:59 am" at bounding box center [270, 437] width 308 height 71
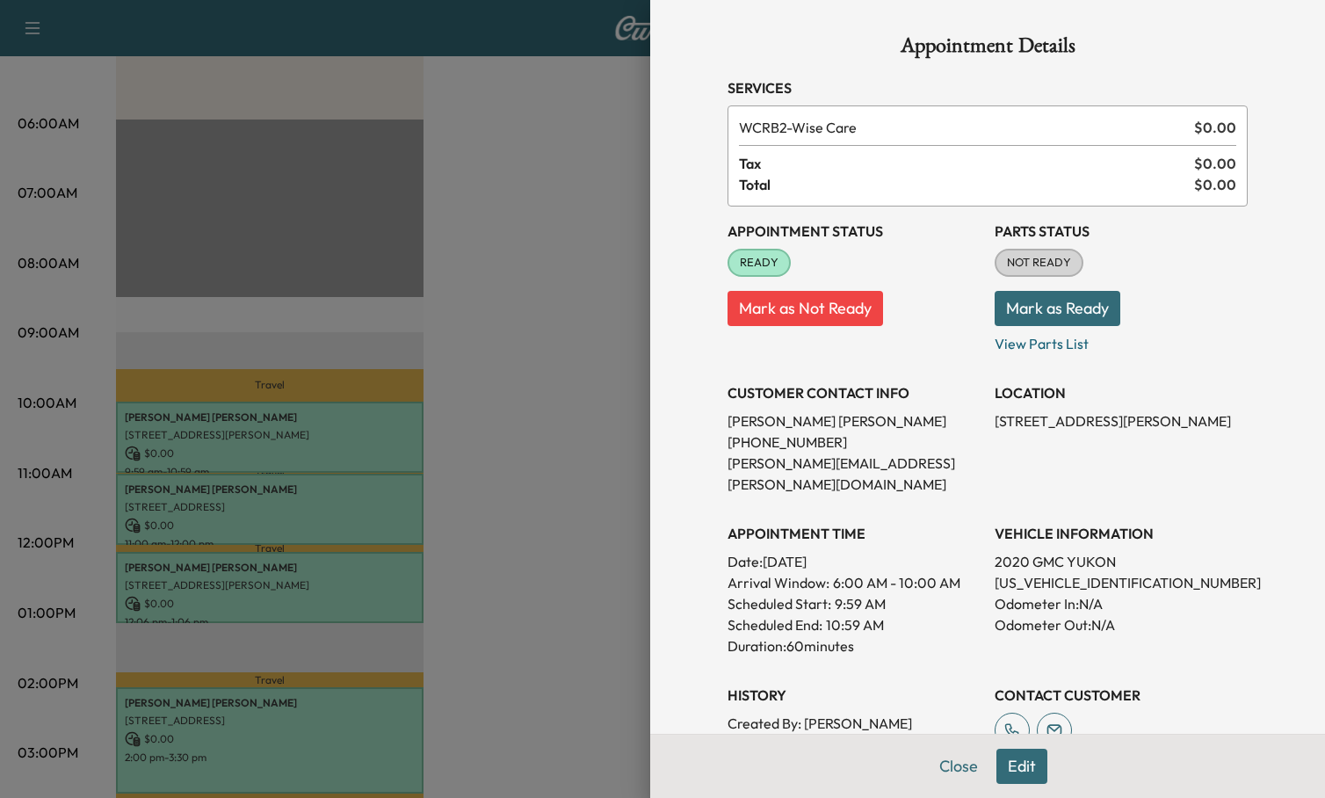
click at [1042, 311] on button "Mark as Ready" at bounding box center [1058, 308] width 126 height 35
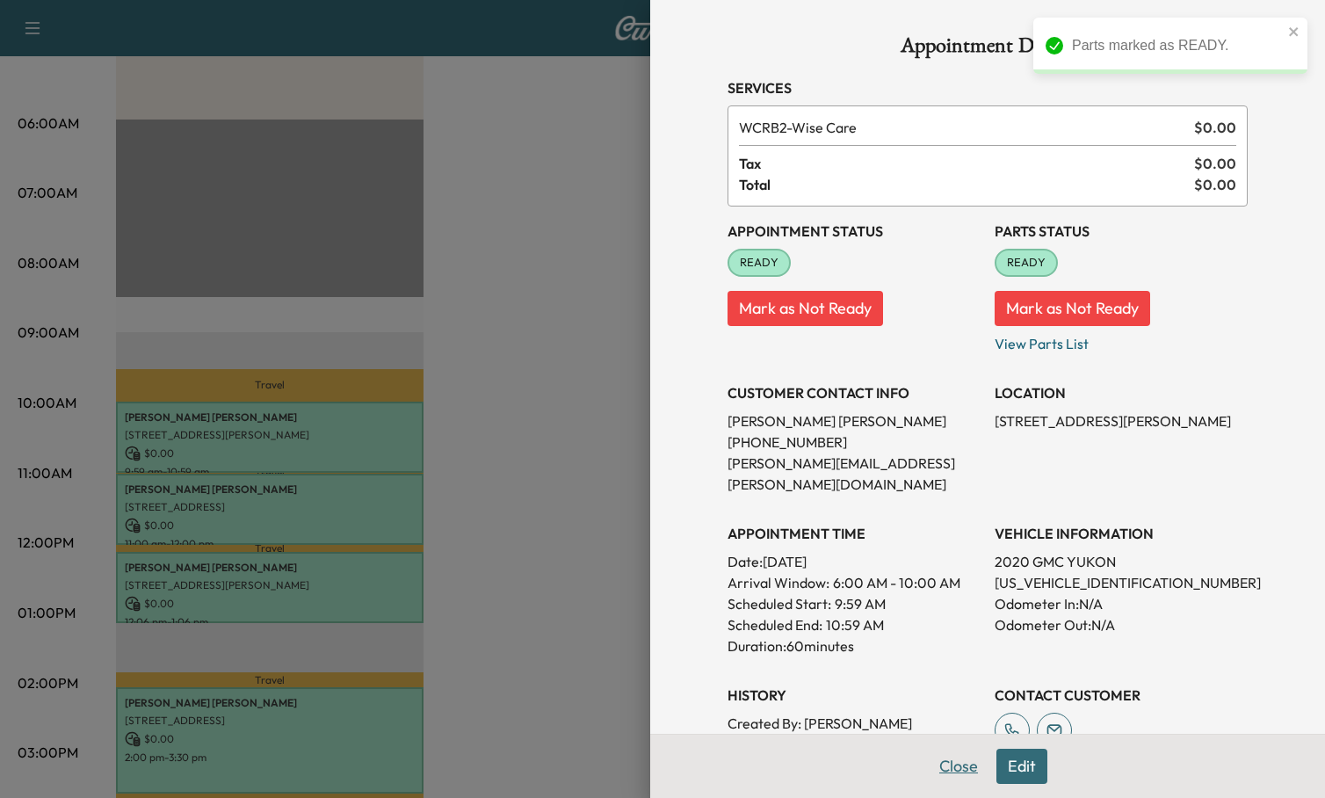
click at [934, 766] on button "Close" at bounding box center [959, 766] width 62 height 35
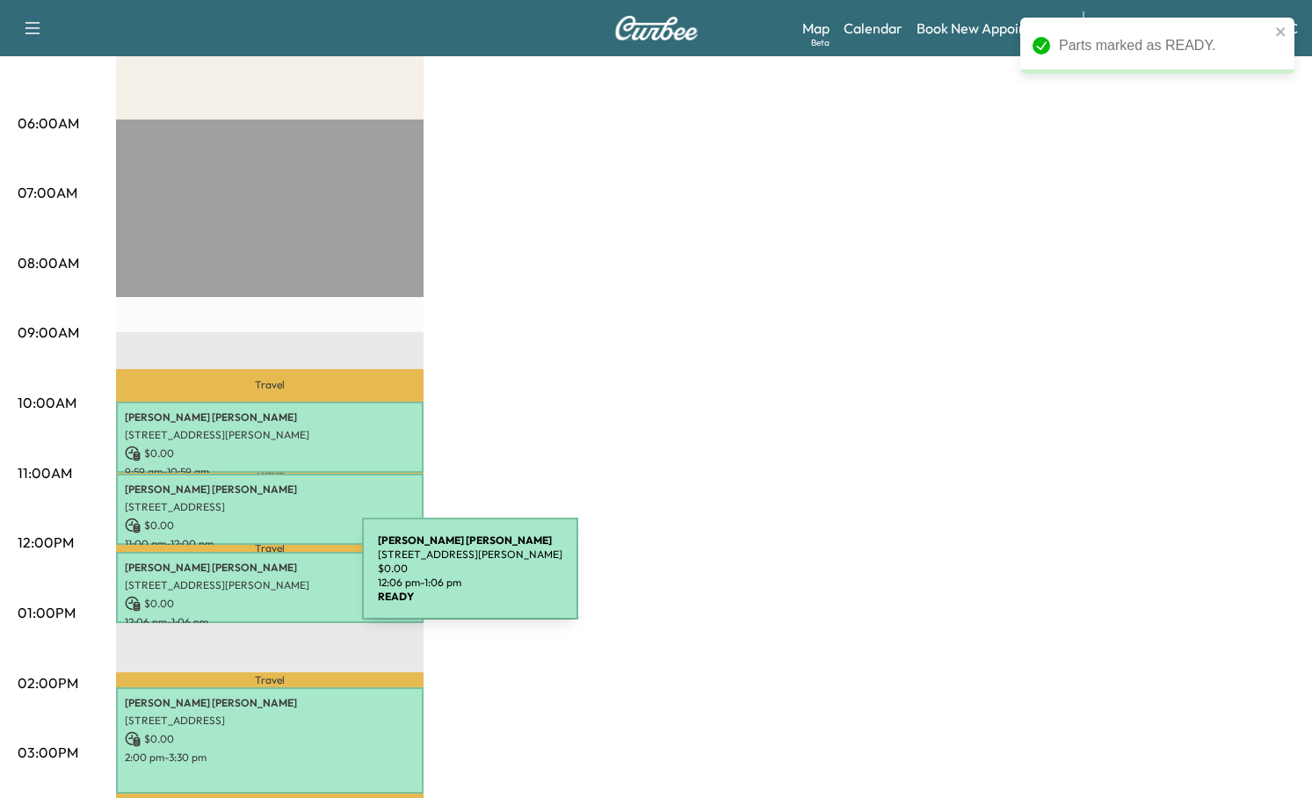
click at [229, 579] on p "[STREET_ADDRESS][PERSON_NAME]" at bounding box center [270, 585] width 290 height 14
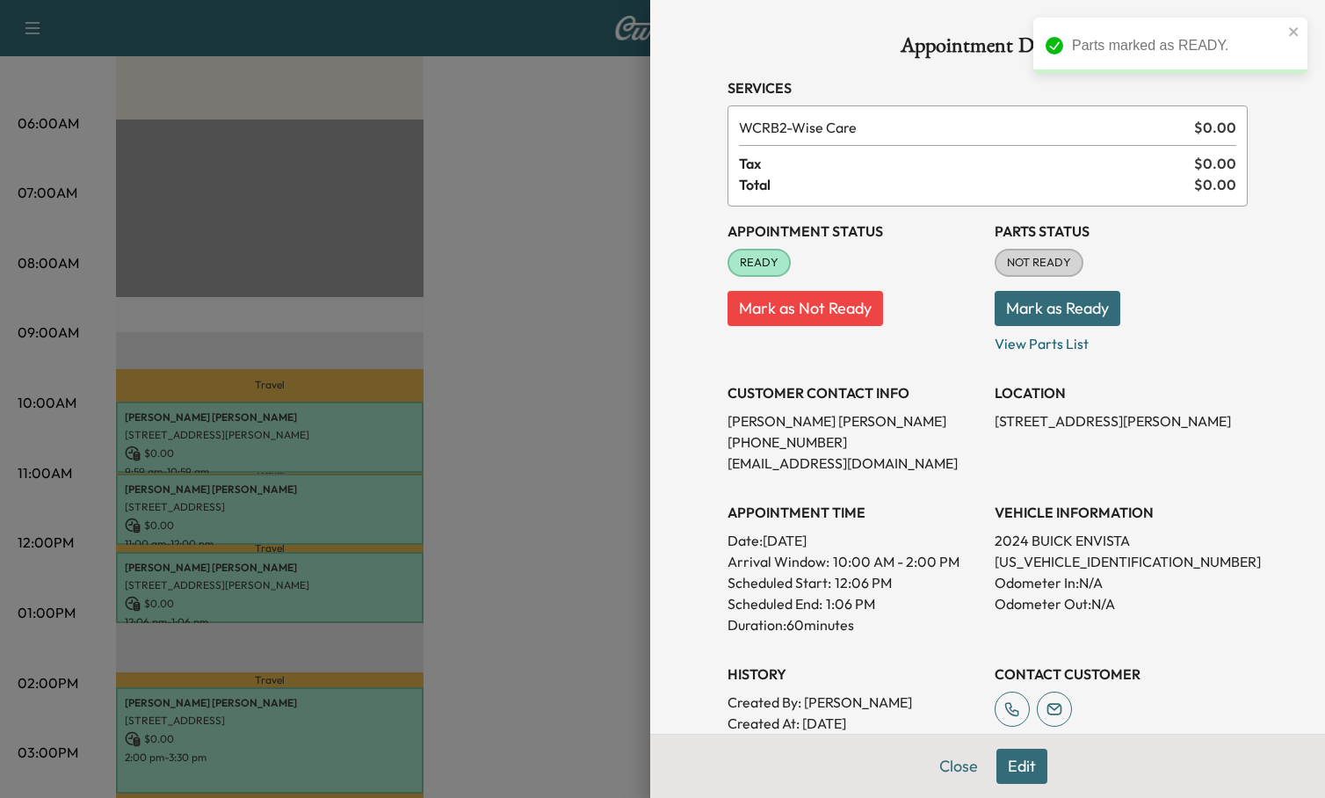
click at [1018, 308] on button "Mark as Ready" at bounding box center [1058, 308] width 126 height 35
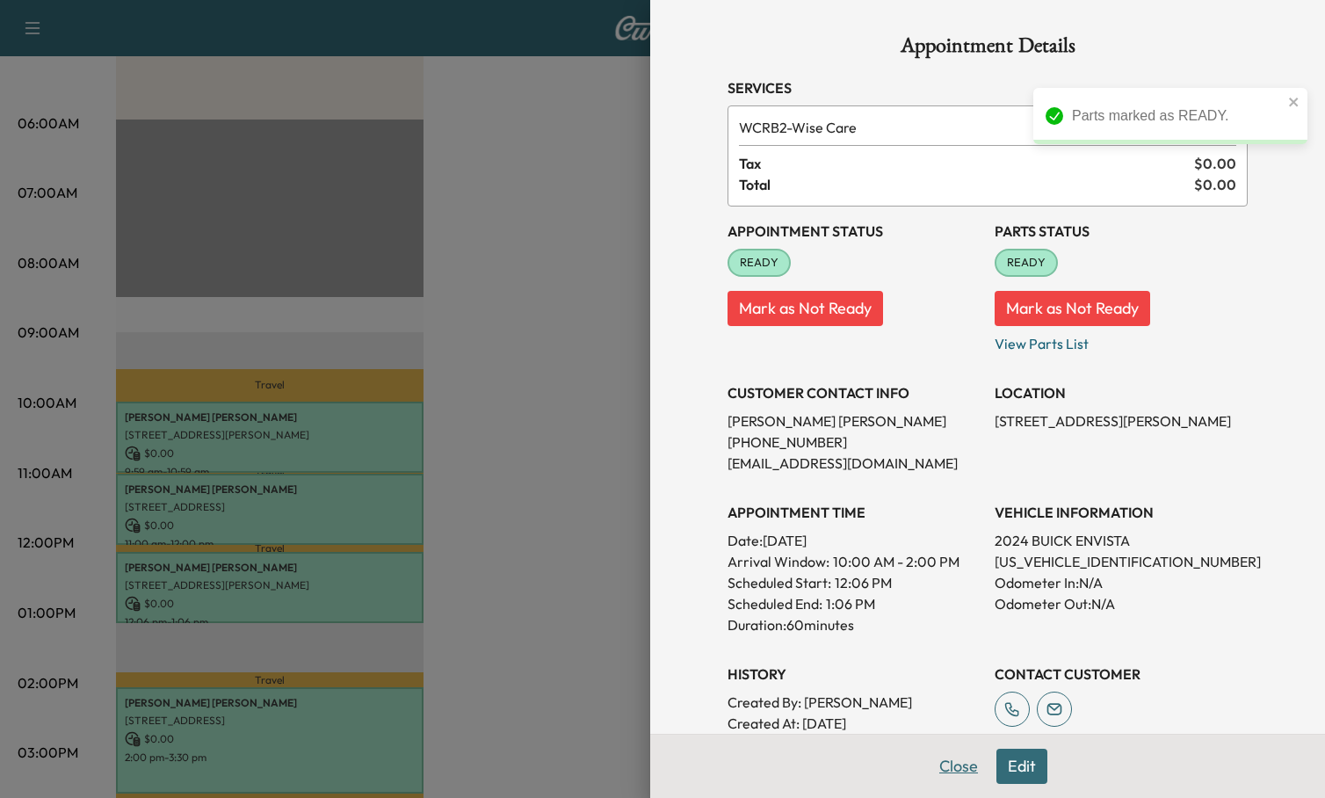
click at [944, 772] on button "Close" at bounding box center [959, 766] width 62 height 35
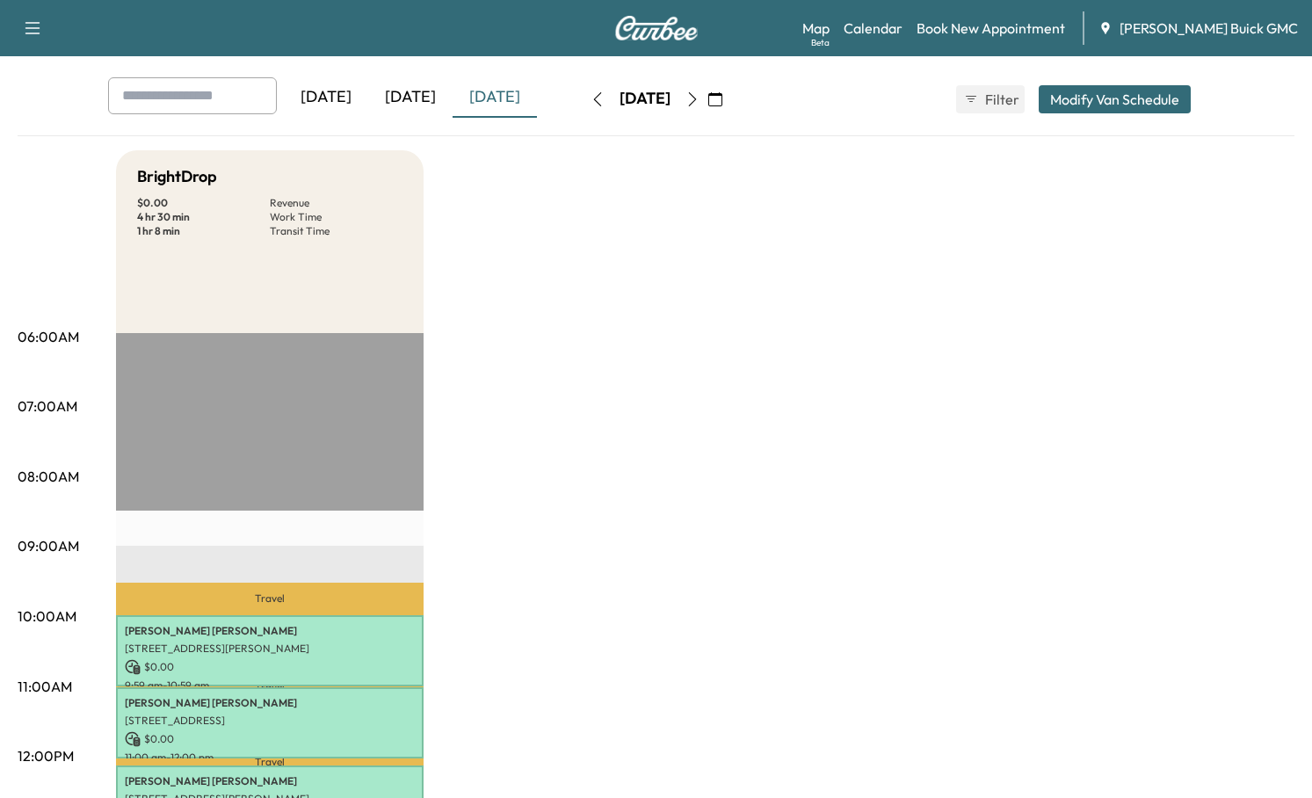
scroll to position [0, 0]
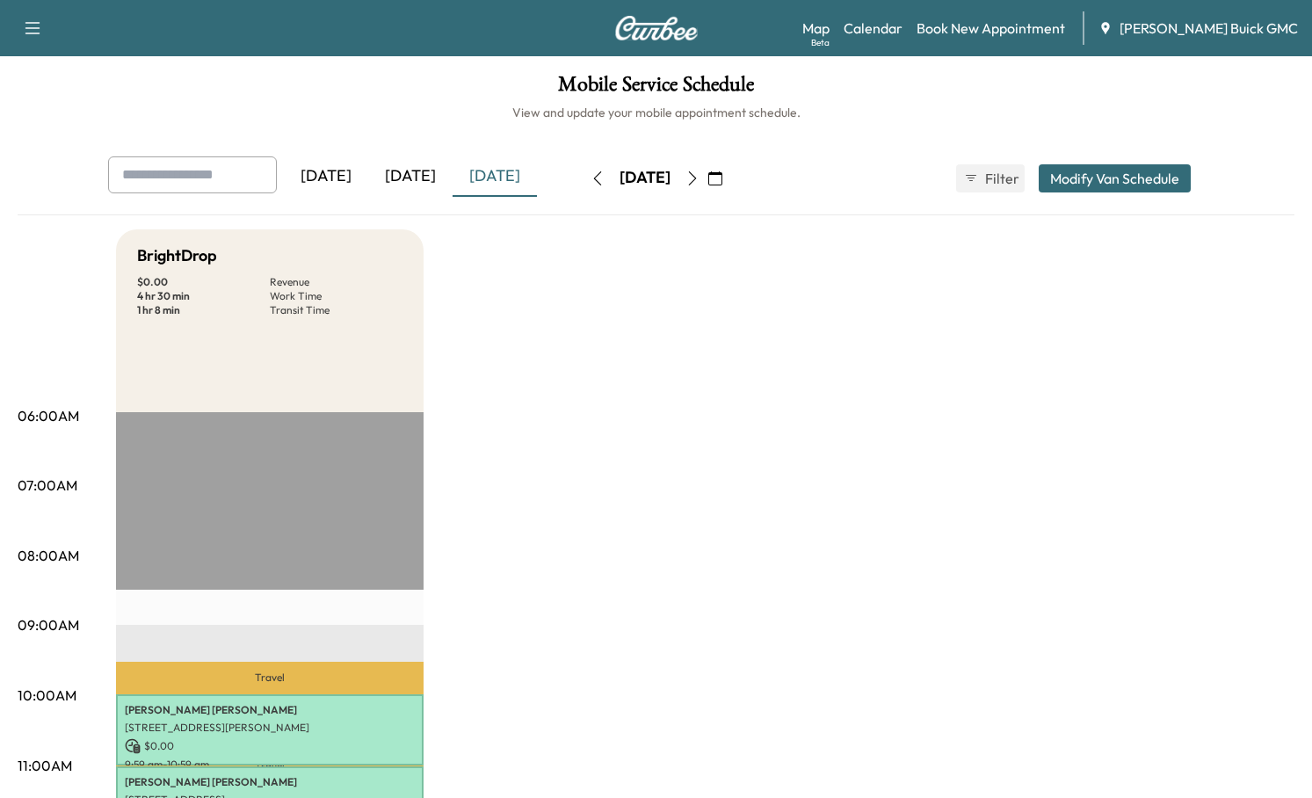
click at [862, 117] on h6 "View and update your mobile appointment schedule." at bounding box center [656, 113] width 1277 height 18
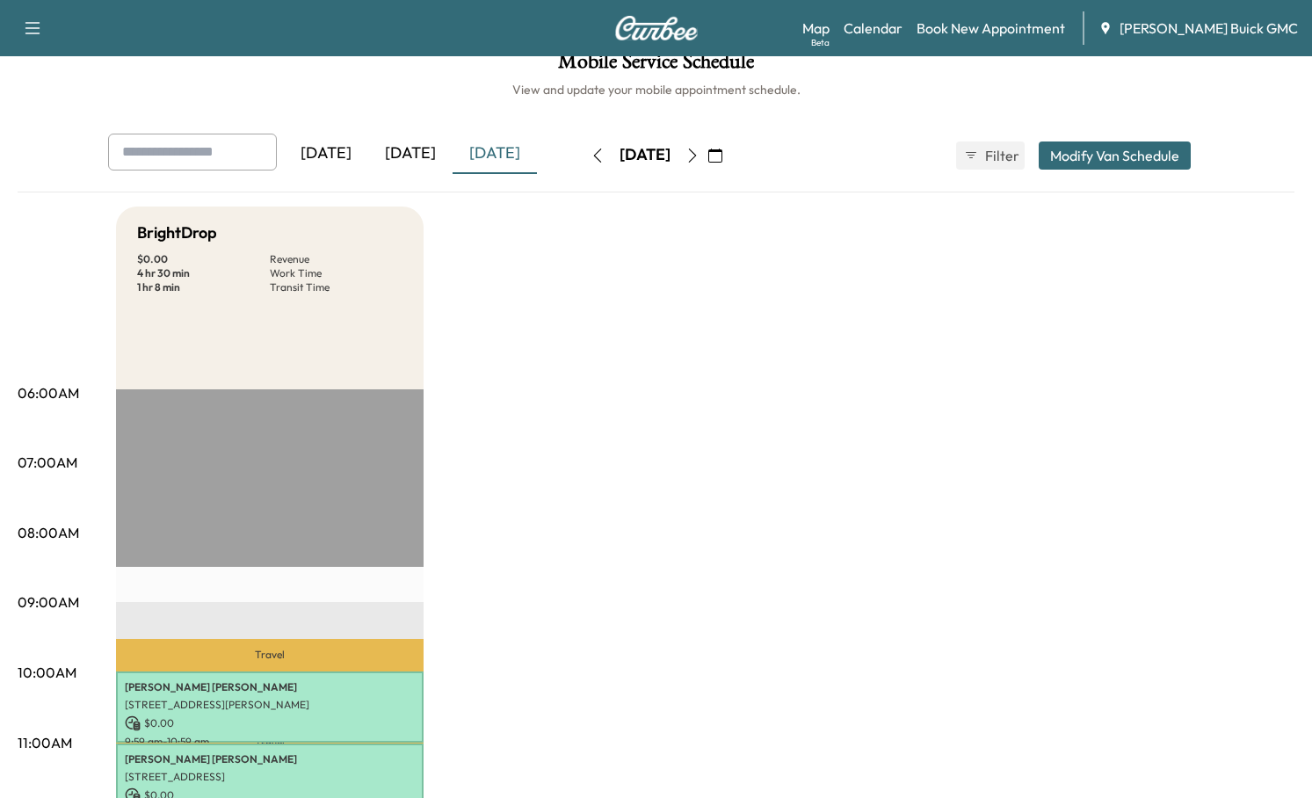
scroll to position [293, 0]
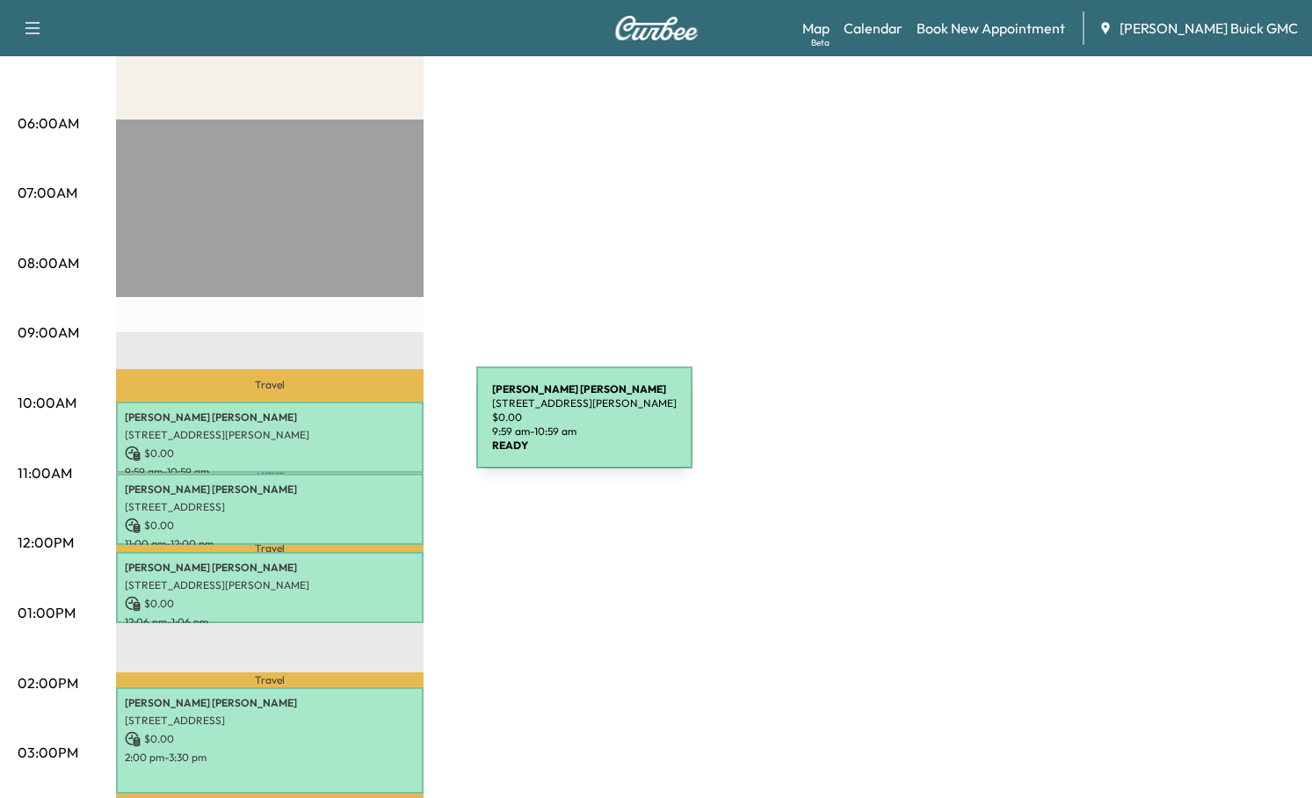
click at [344, 428] on p "[STREET_ADDRESS][PERSON_NAME]" at bounding box center [270, 435] width 290 height 14
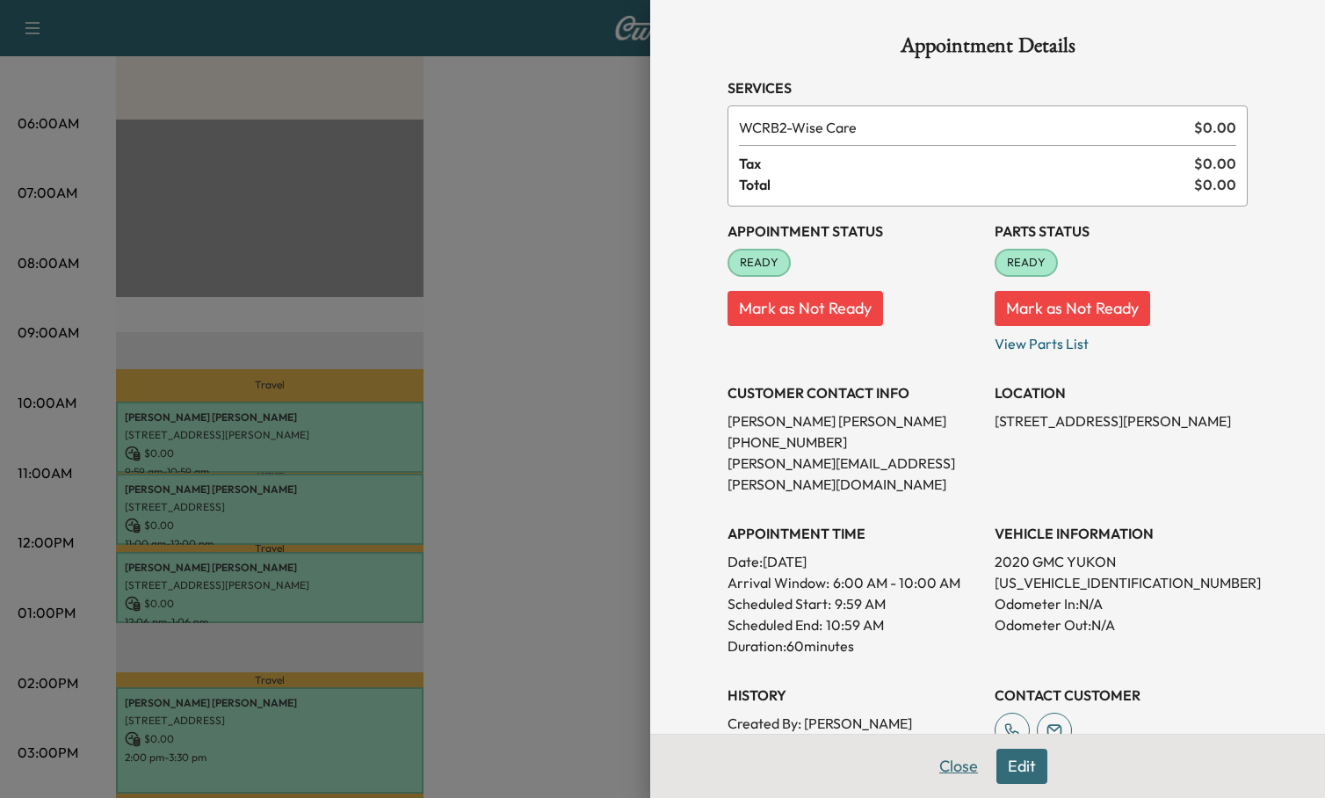
click at [953, 764] on button "Close" at bounding box center [959, 766] width 62 height 35
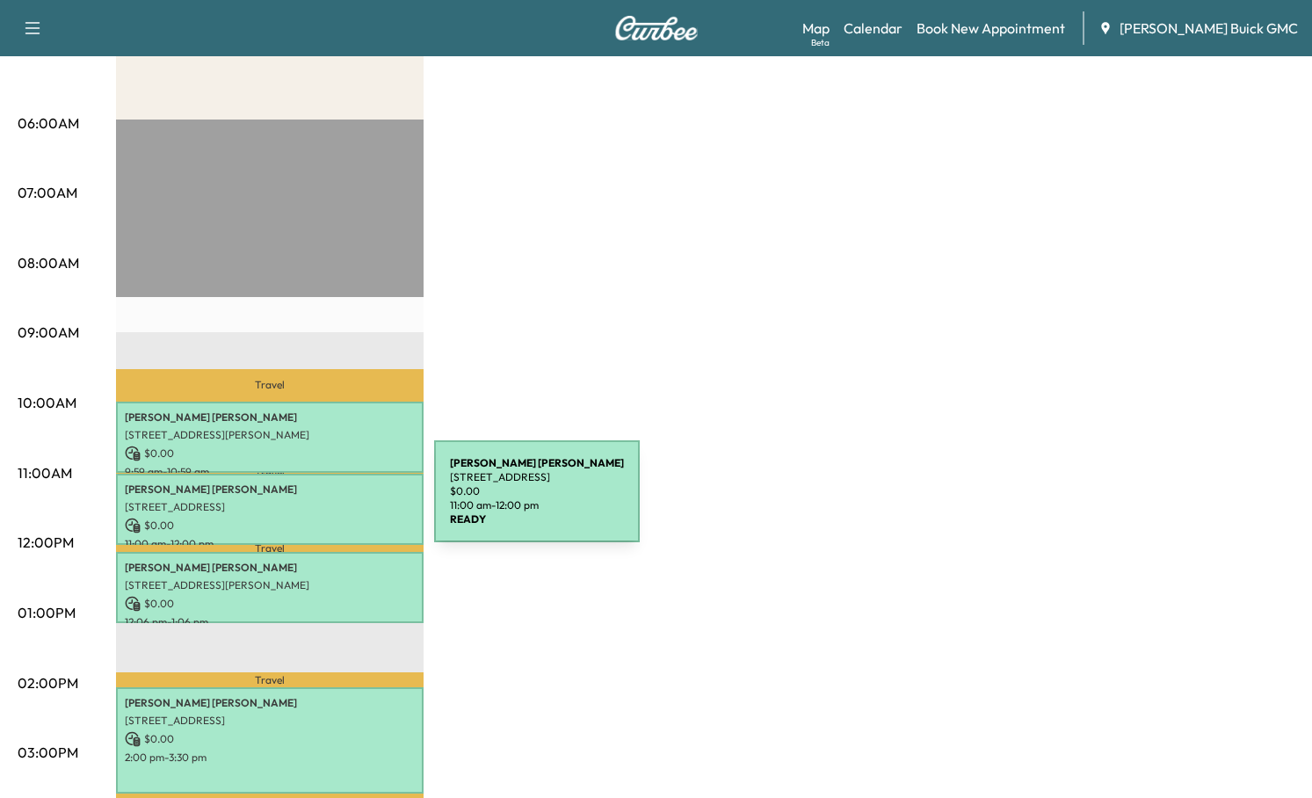
click at [302, 502] on p "[STREET_ADDRESS]" at bounding box center [270, 507] width 290 height 14
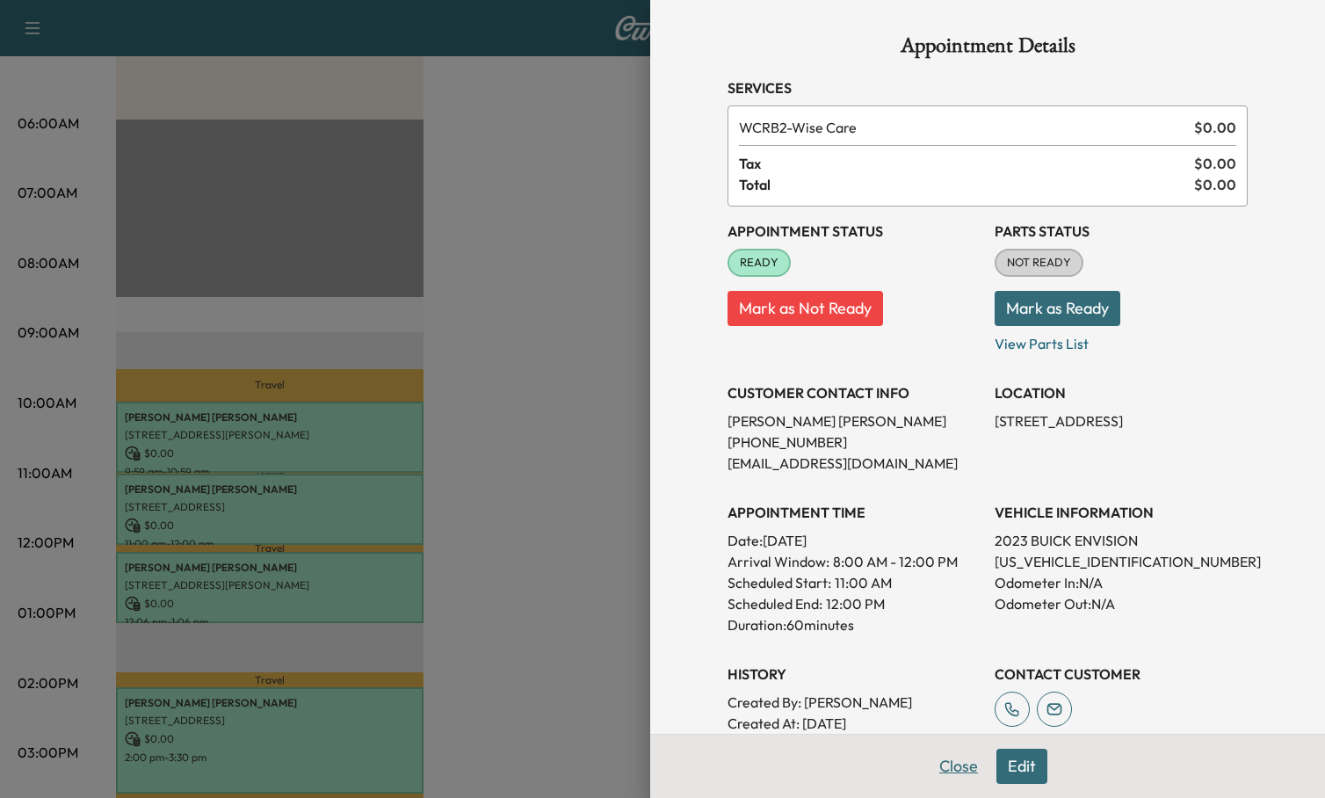
click at [958, 768] on button "Close" at bounding box center [959, 766] width 62 height 35
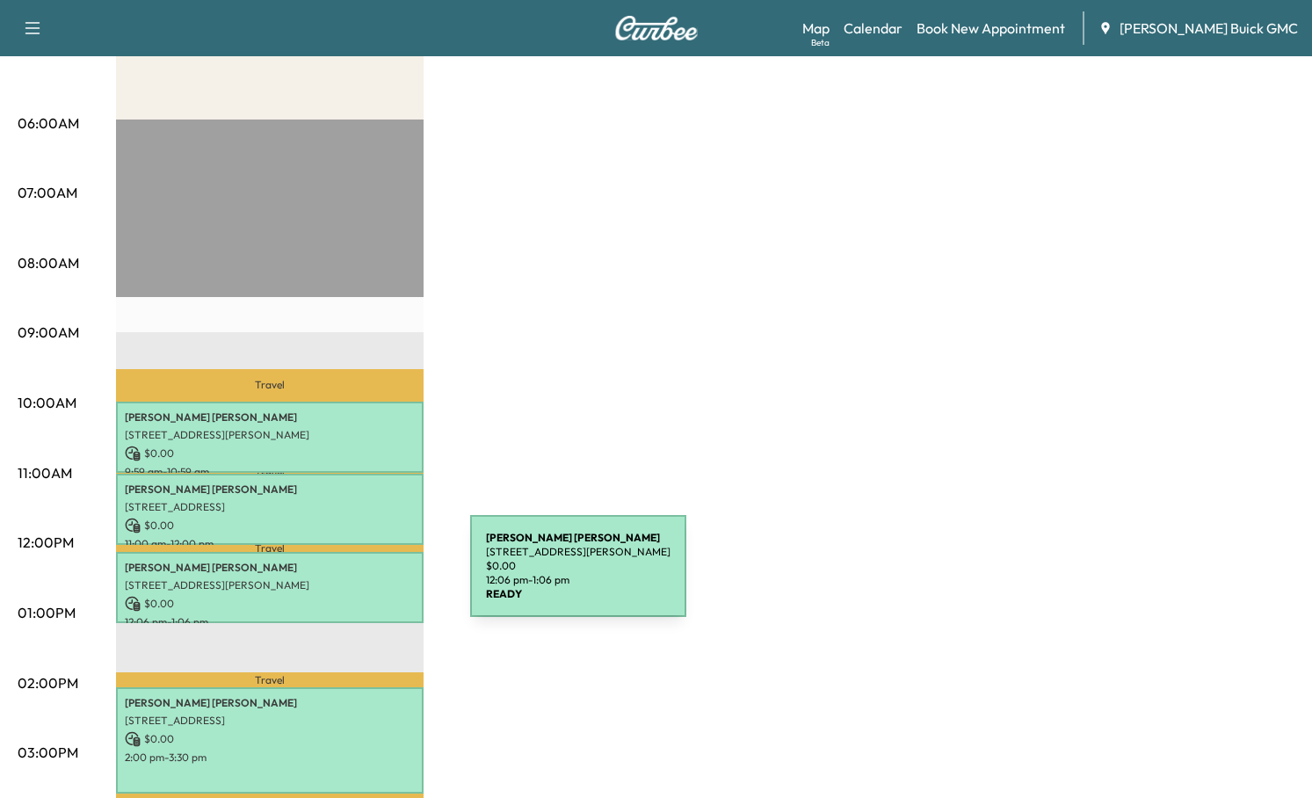
click at [338, 578] on p "[STREET_ADDRESS][PERSON_NAME]" at bounding box center [270, 585] width 290 height 14
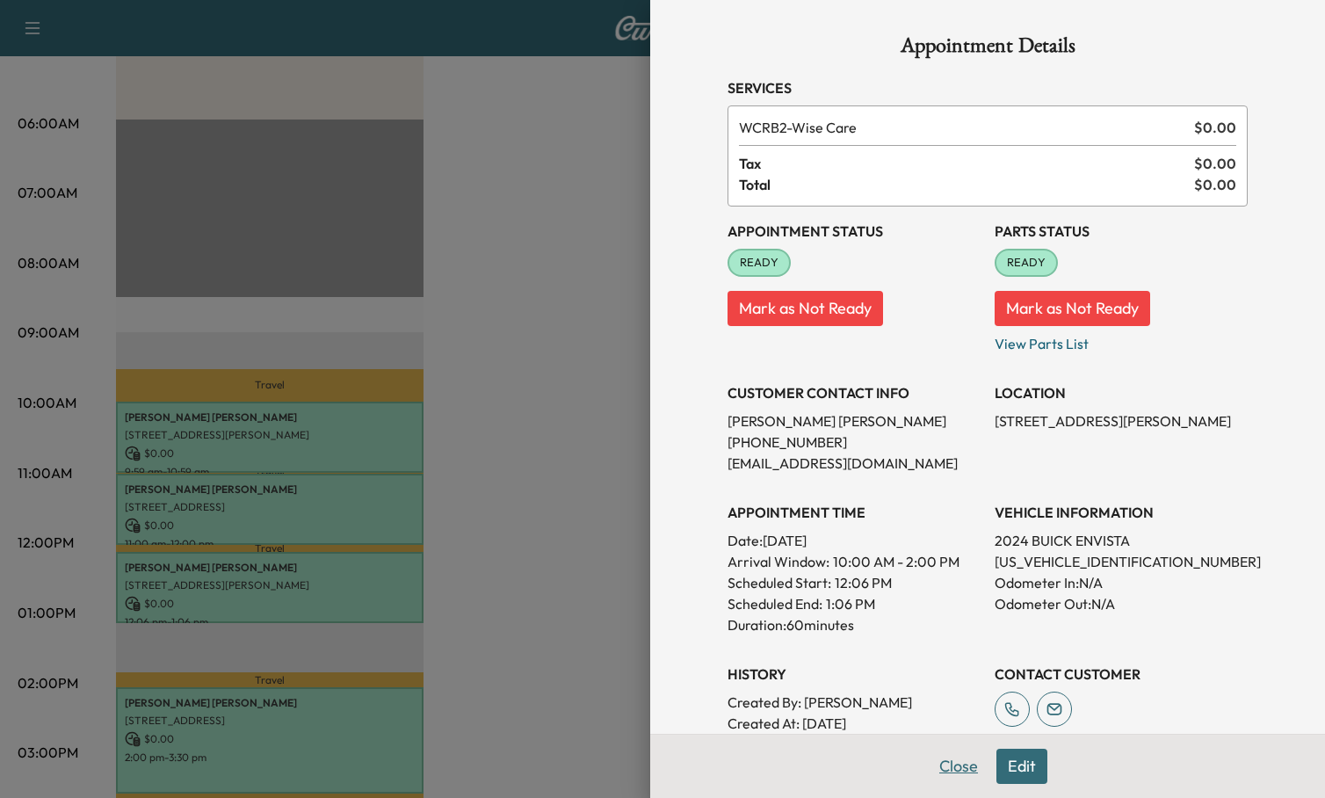
click at [931, 764] on button "Close" at bounding box center [959, 766] width 62 height 35
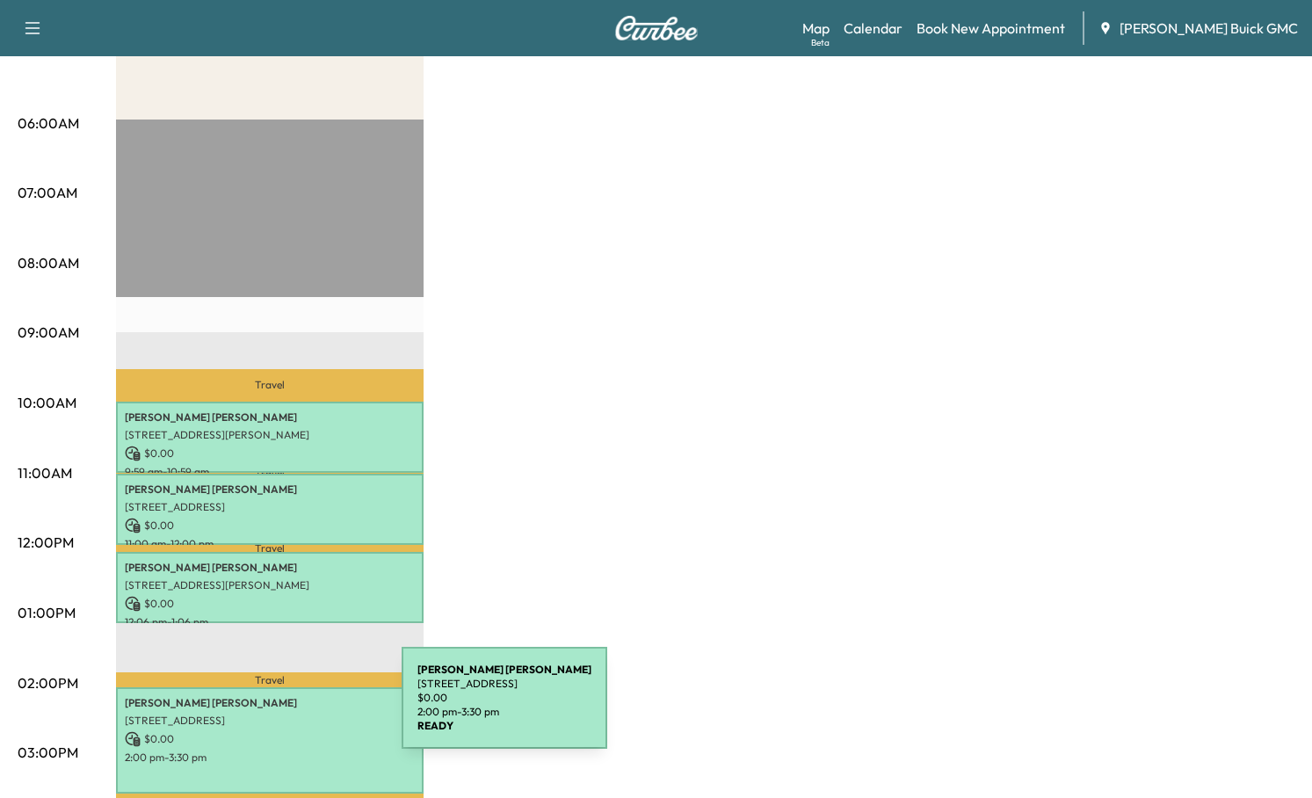
click at [268, 731] on p "$ 0.00" at bounding box center [270, 739] width 290 height 16
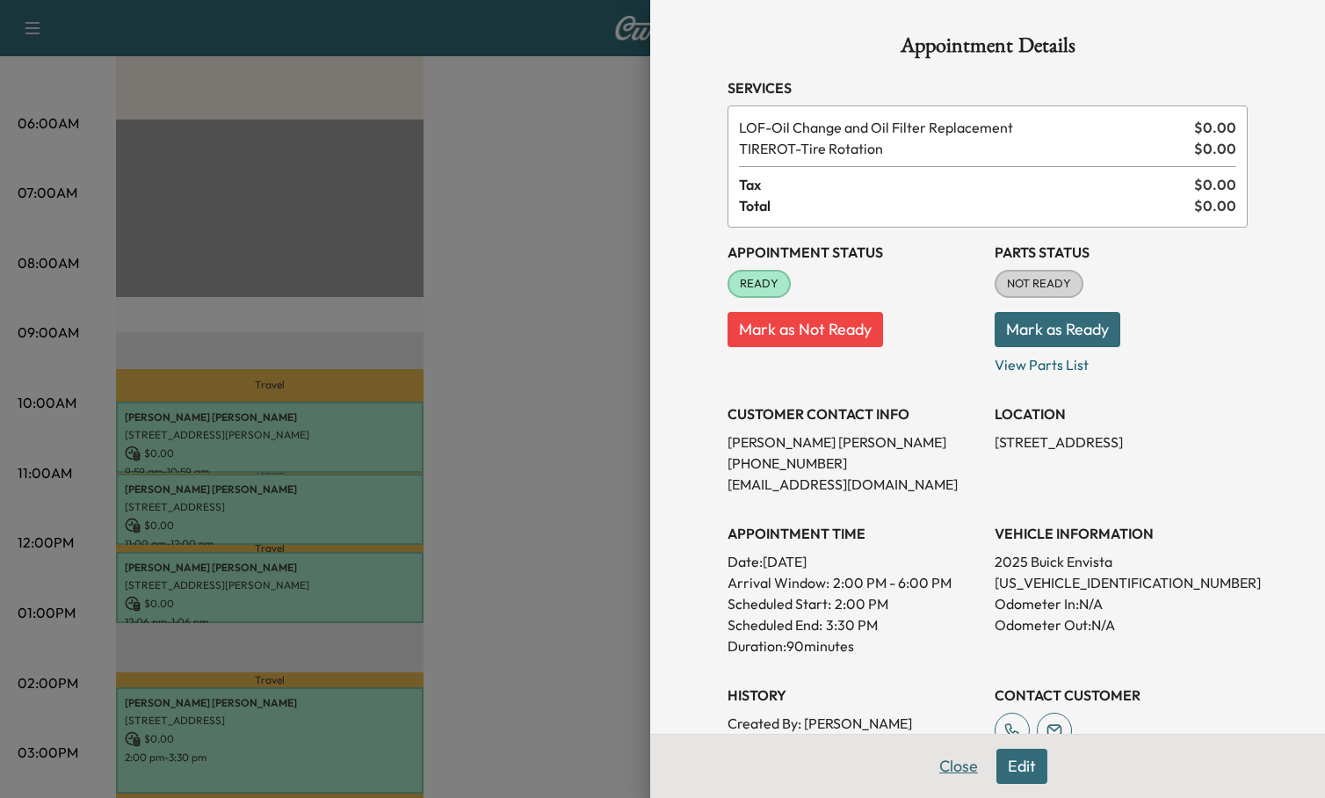
click at [955, 773] on button "Close" at bounding box center [959, 766] width 62 height 35
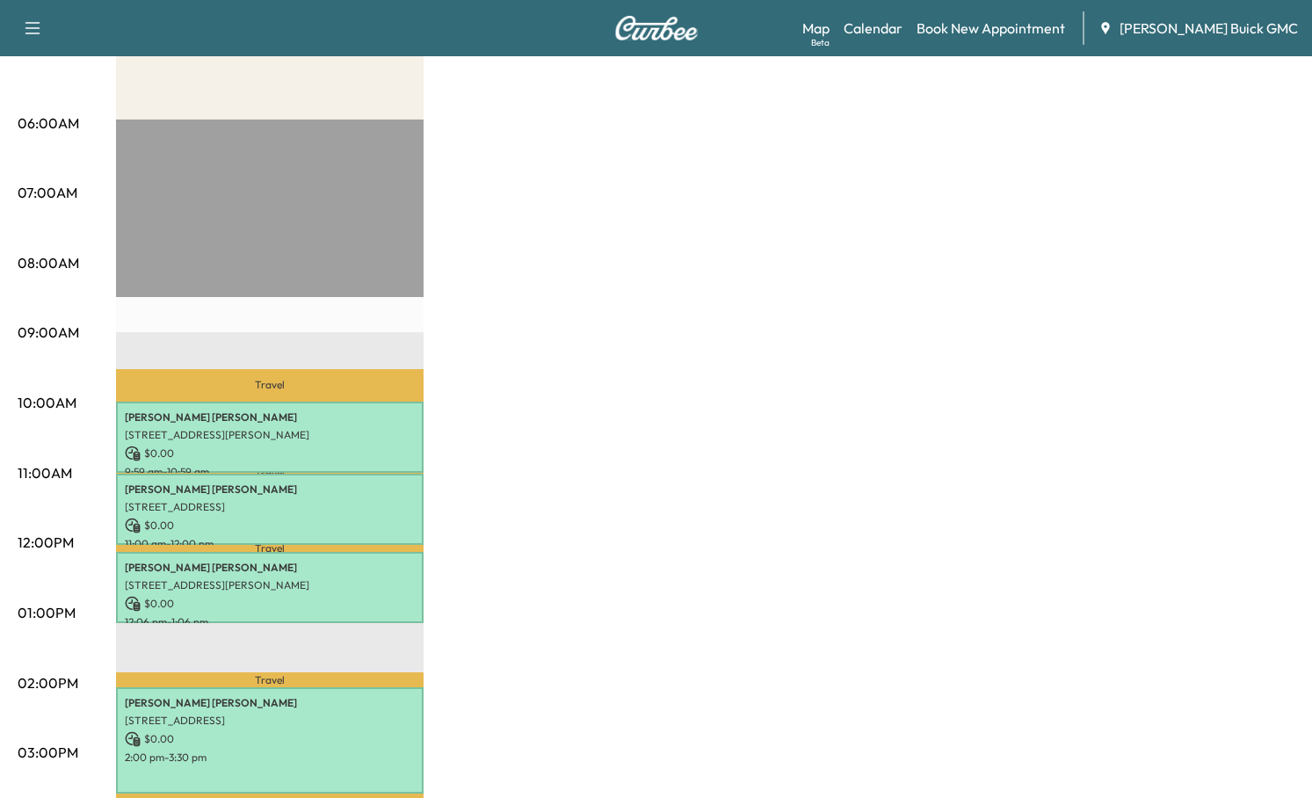
click at [769, 301] on div "BrightDrop $ 0.00 Revenue 4 hr 30 min Work Time 1 hr 8 min Transit Time Travel …" at bounding box center [705, 596] width 1178 height 1318
click at [833, 225] on div "BrightDrop $ 0.00 Revenue 4 hr 30 min Work Time 1 hr 8 min Transit Time Travel …" at bounding box center [705, 596] width 1178 height 1318
click at [967, 308] on div "BrightDrop $ 0.00 Revenue 4 hr 30 min Work Time 1 hr 8 min Transit Time Travel …" at bounding box center [705, 596] width 1178 height 1318
